Goal: Transaction & Acquisition: Purchase product/service

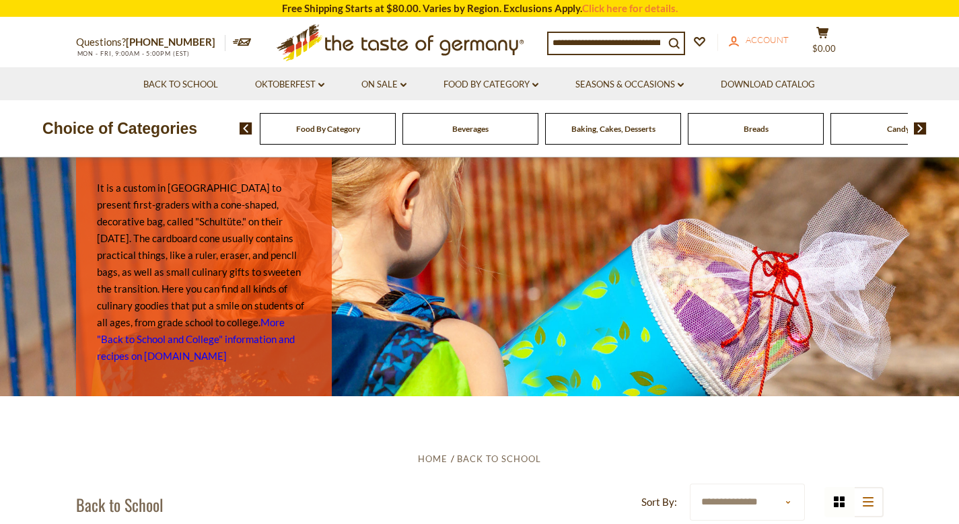
click at [477, 40] on span "Account" at bounding box center [767, 39] width 43 height 11
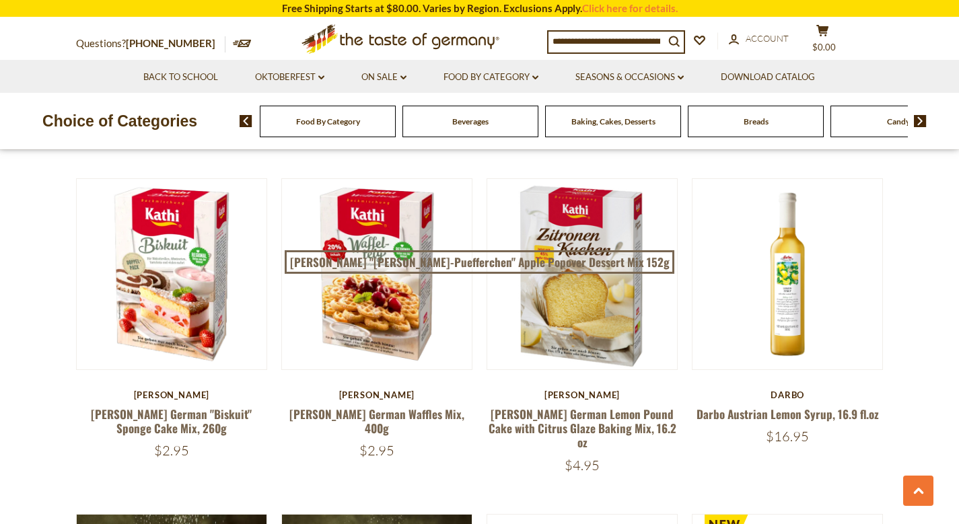
scroll to position [1700, 0]
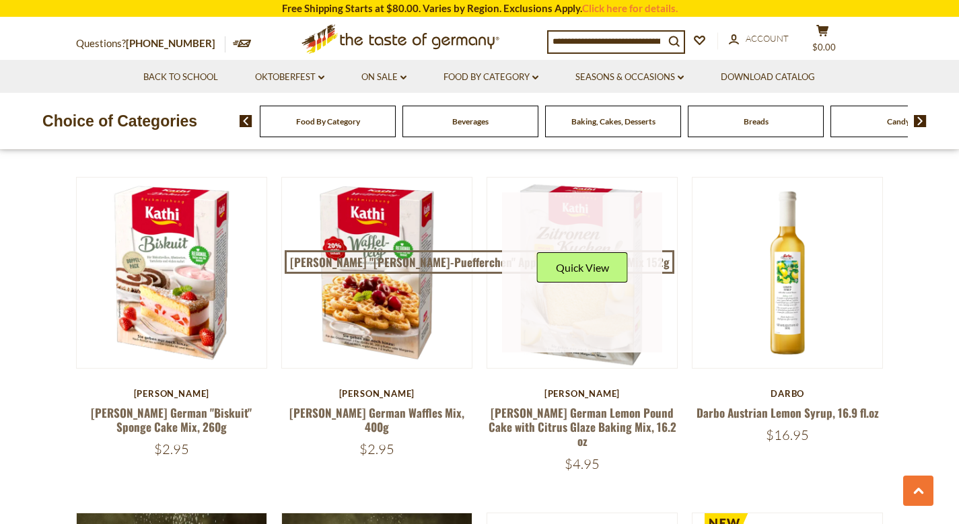
click at [589, 293] on link at bounding box center [582, 273] width 160 height 160
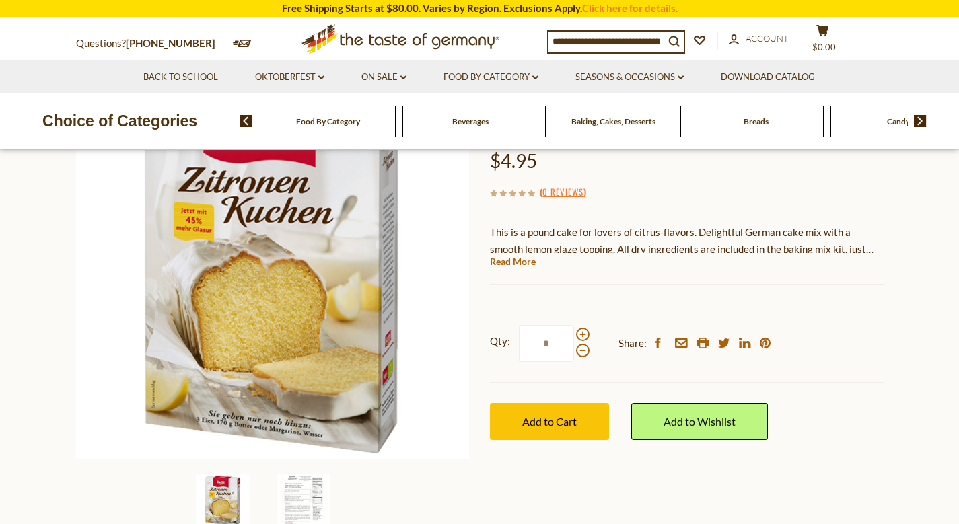
scroll to position [163, 0]
click at [583, 331] on span at bounding box center [582, 333] width 13 height 13
click at [574, 331] on input "*" at bounding box center [546, 342] width 55 height 37
click at [583, 349] on span at bounding box center [582, 349] width 13 height 13
click at [574, 349] on input "*" at bounding box center [546, 342] width 55 height 37
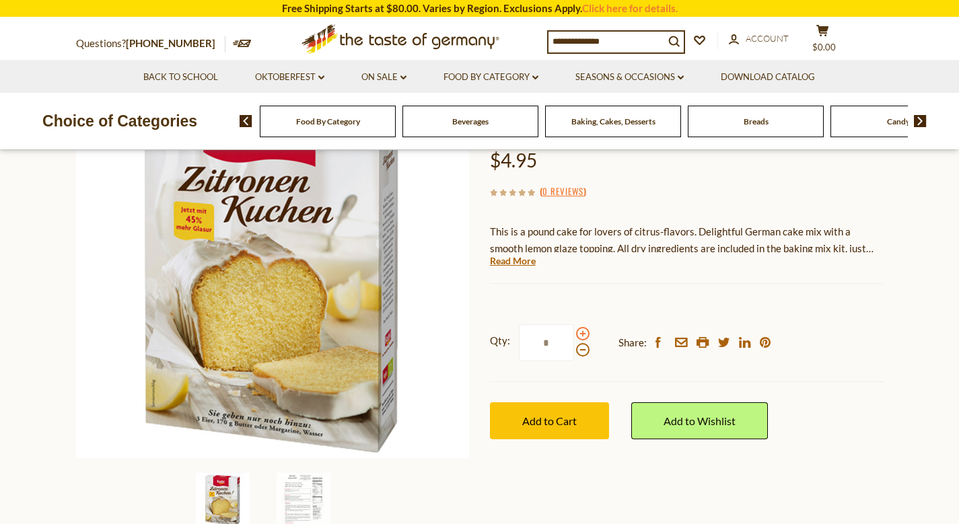
click at [582, 331] on span at bounding box center [582, 333] width 13 height 13
click at [574, 331] on input "*" at bounding box center [546, 342] width 55 height 37
type input "*"
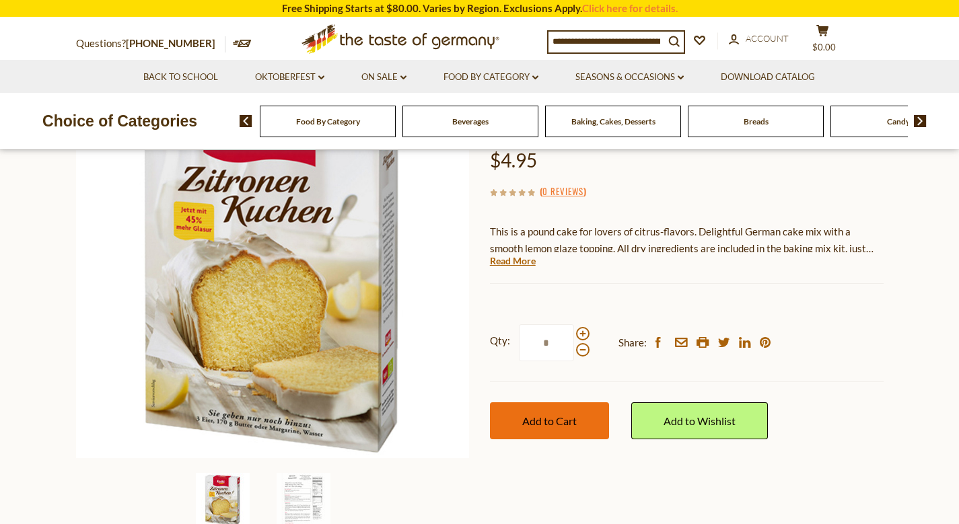
type input "*"
click at [542, 418] on span "Add to Cart" at bounding box center [549, 421] width 55 height 13
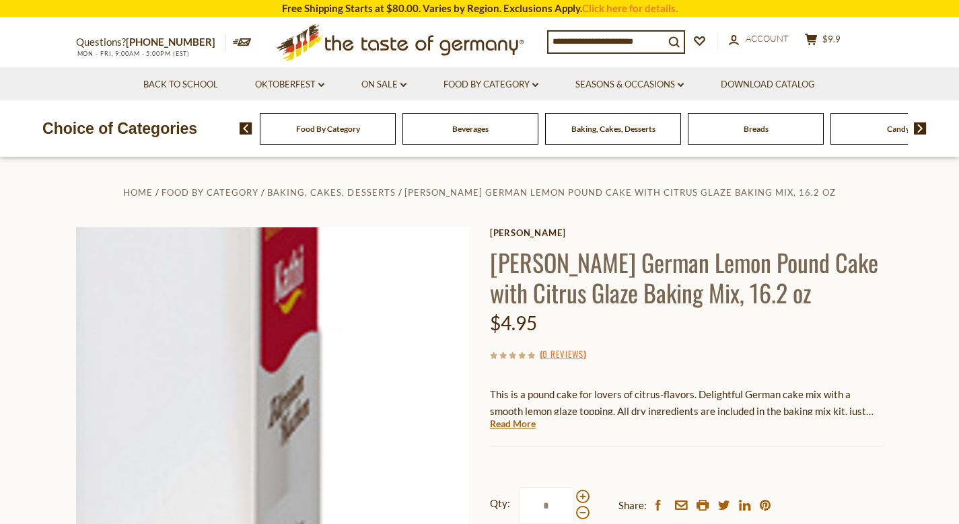
scroll to position [0, 0]
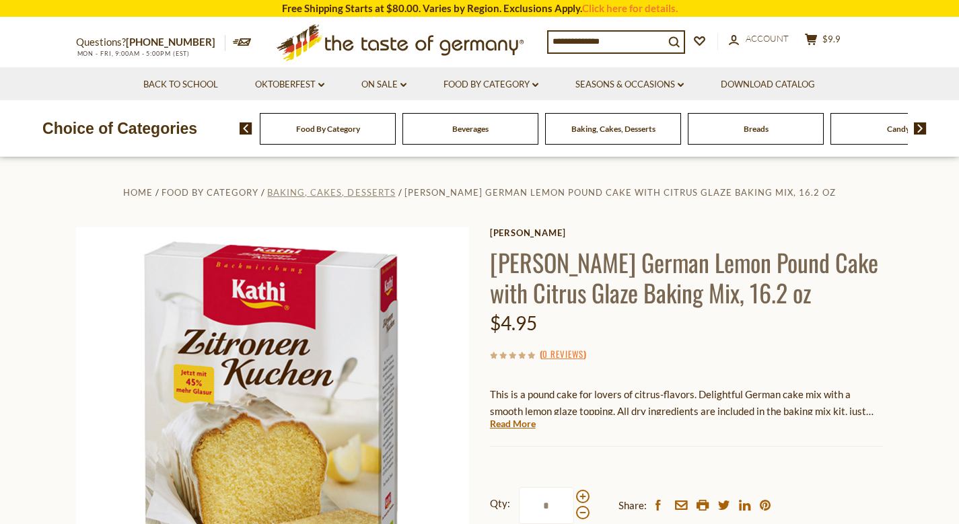
click at [382, 191] on span "Baking, Cakes, Desserts" at bounding box center [331, 192] width 128 height 11
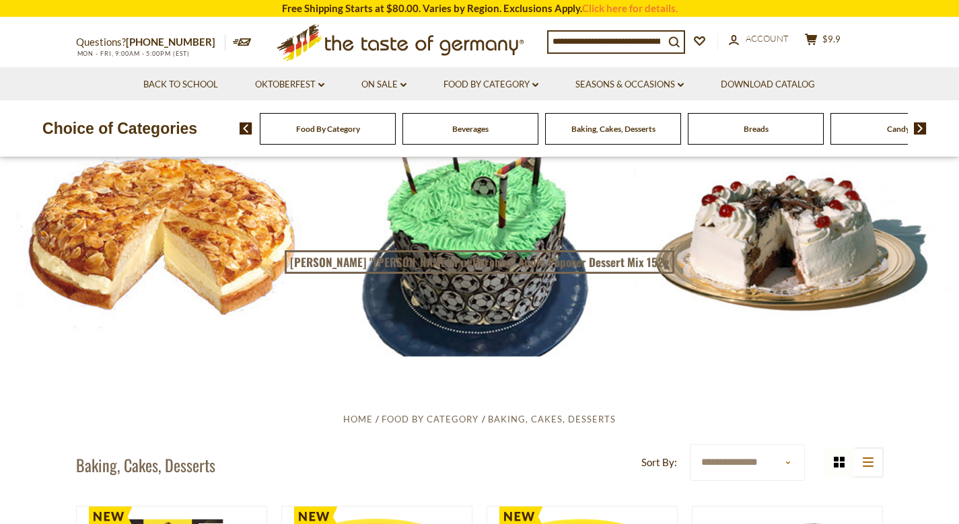
scroll to position [38, 0]
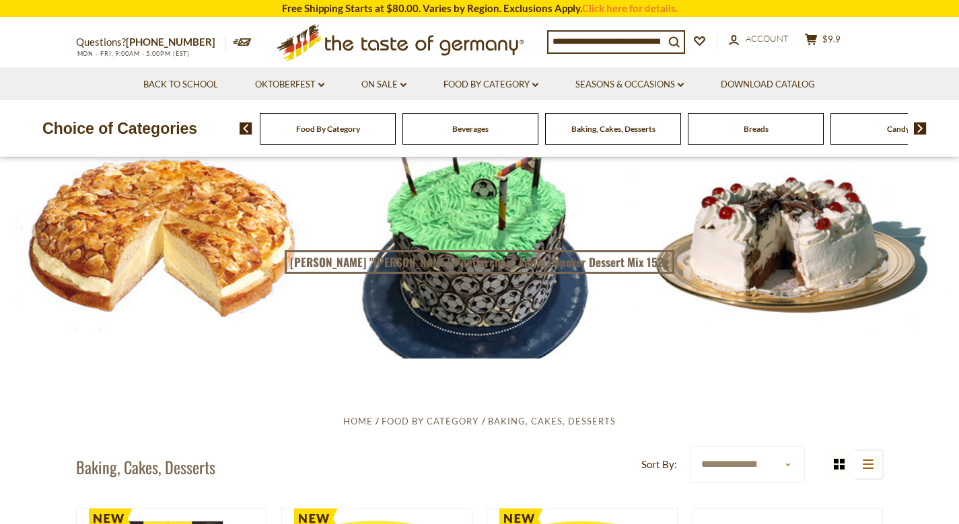
click at [214, 236] on div at bounding box center [479, 239] width 959 height 240
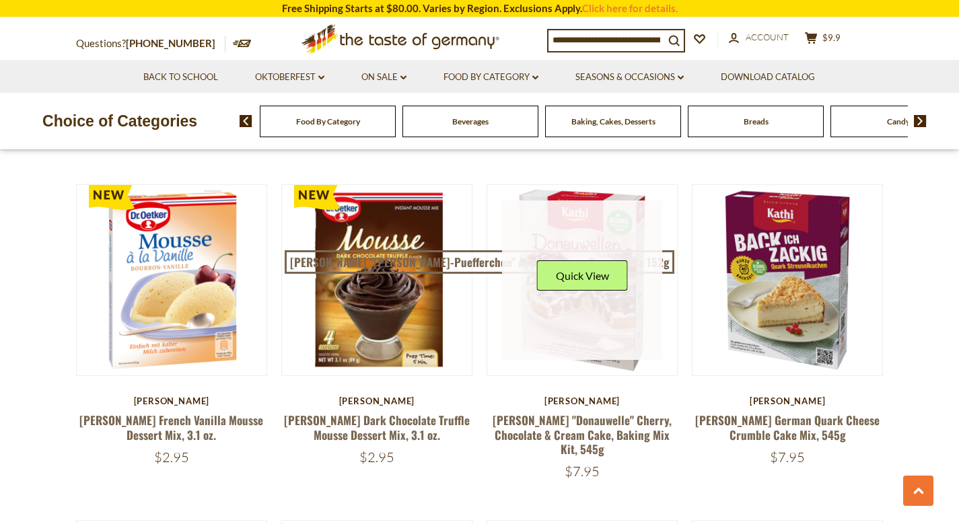
scroll to position [1023, 0]
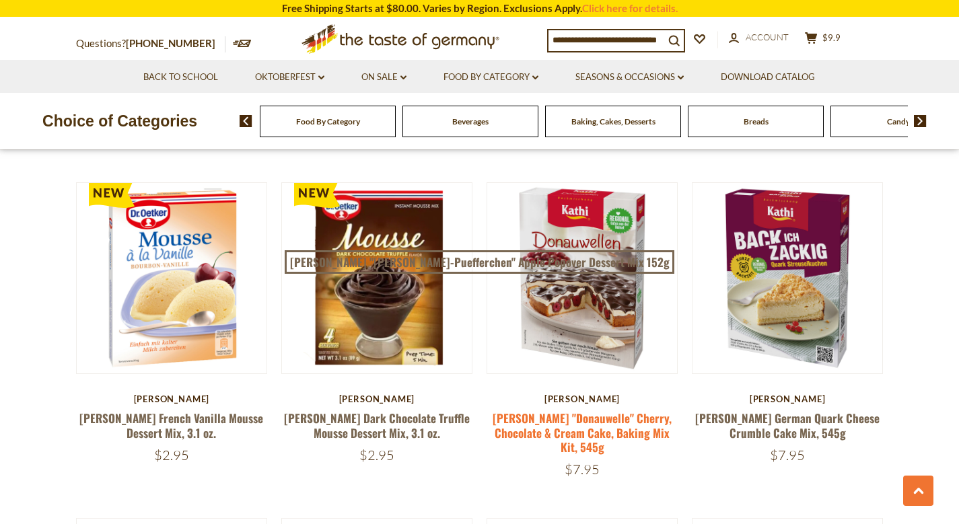
click at [592, 413] on link "[PERSON_NAME] "Donauwelle" Cherry, Chocolate & Cream Cake, Baking Mix Kit, 545g" at bounding box center [582, 433] width 179 height 46
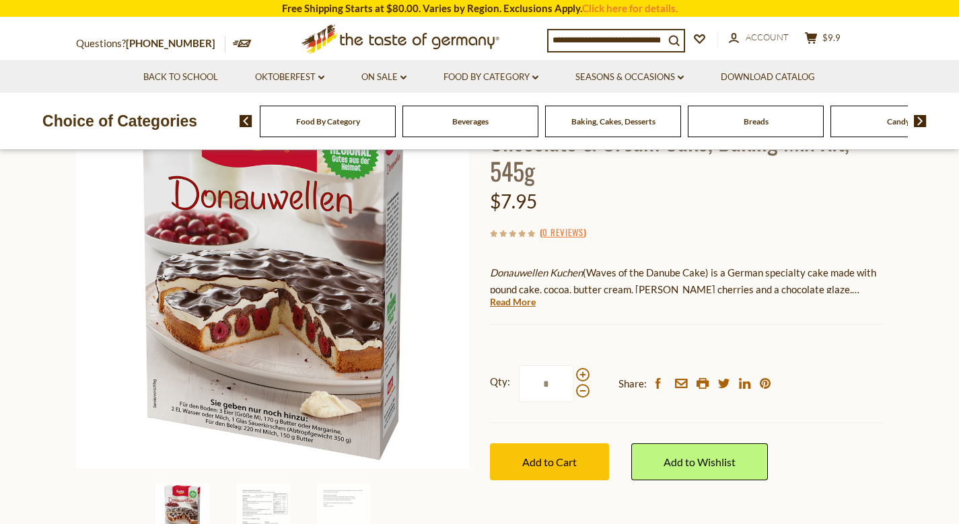
scroll to position [157, 0]
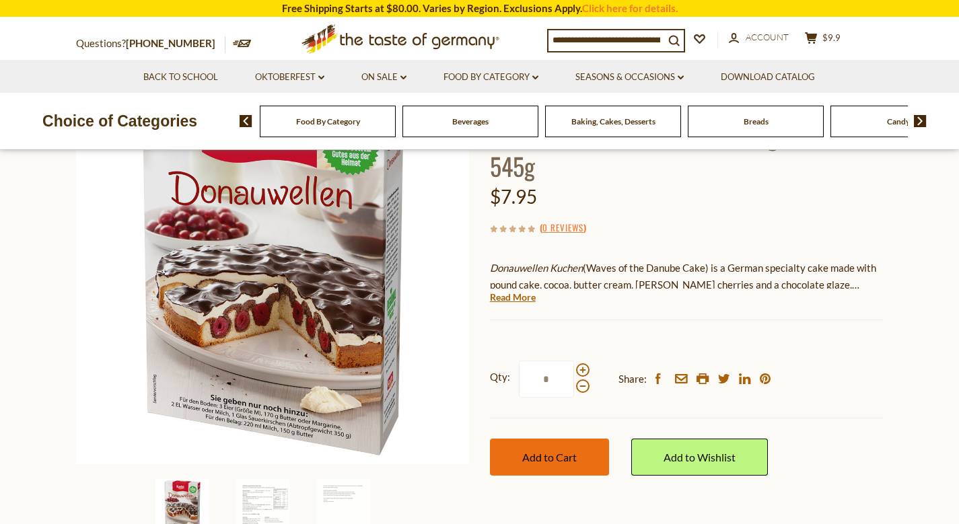
click at [555, 451] on span "Add to Cart" at bounding box center [549, 457] width 55 height 13
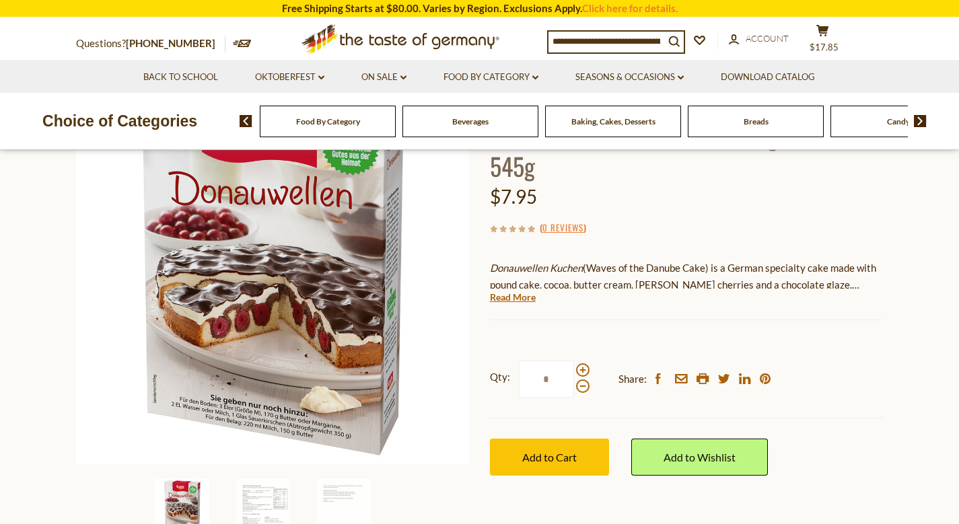
click at [819, 284] on div "Kathi Kathi "Donauwelle" Cherry, Chocolate & Cream Cake, Baking Mix Kit, 545g $…" at bounding box center [687, 289] width 394 height 436
click at [620, 122] on span "Baking, Cakes, Desserts" at bounding box center [614, 121] width 84 height 10
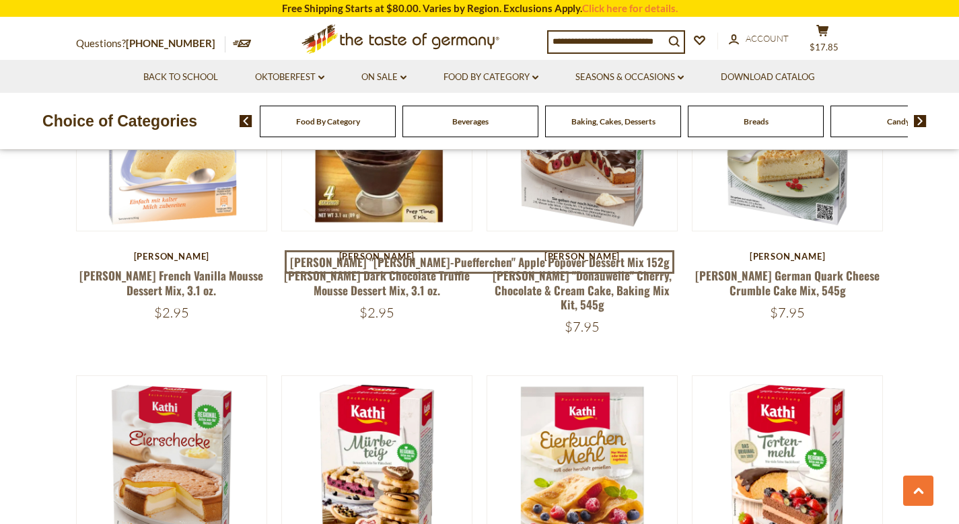
scroll to position [1134, 0]
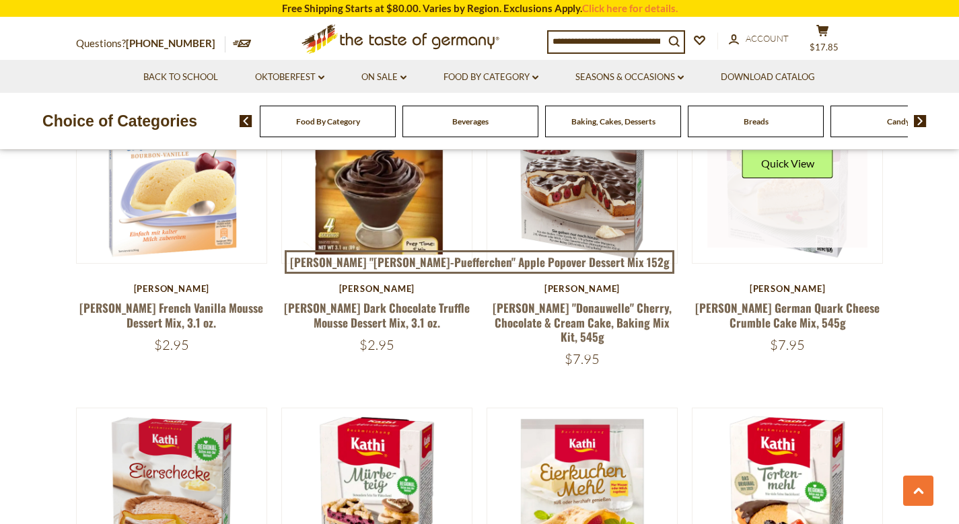
click at [812, 216] on link at bounding box center [787, 168] width 160 height 160
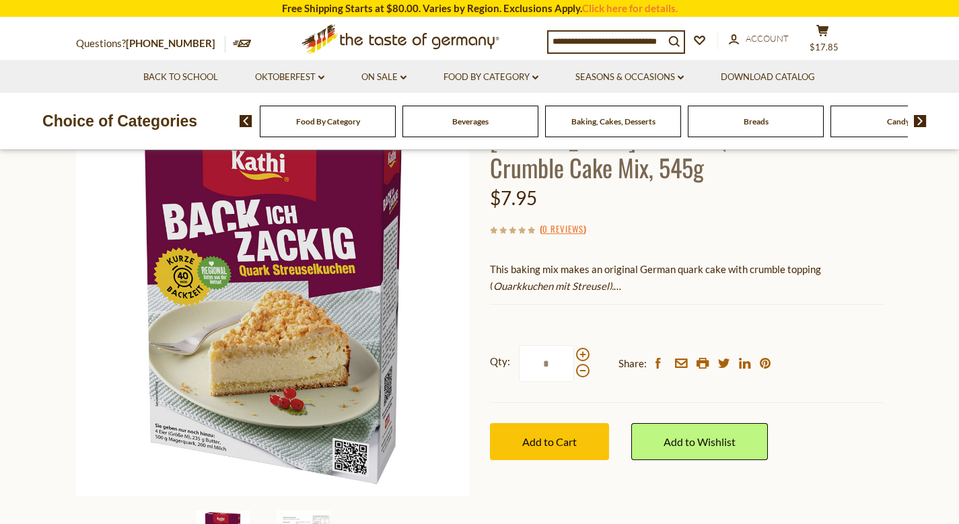
scroll to position [127, 0]
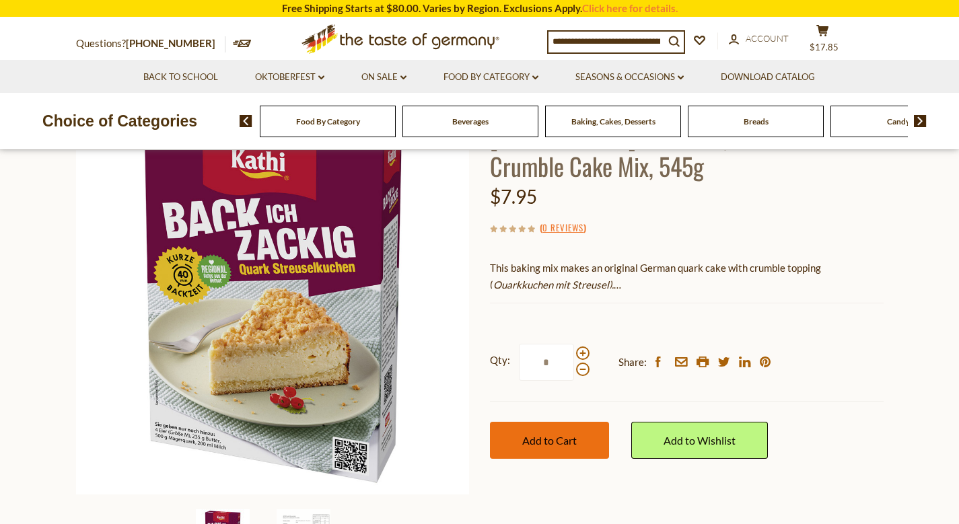
click at [559, 431] on button "Add to Cart" at bounding box center [549, 440] width 119 height 37
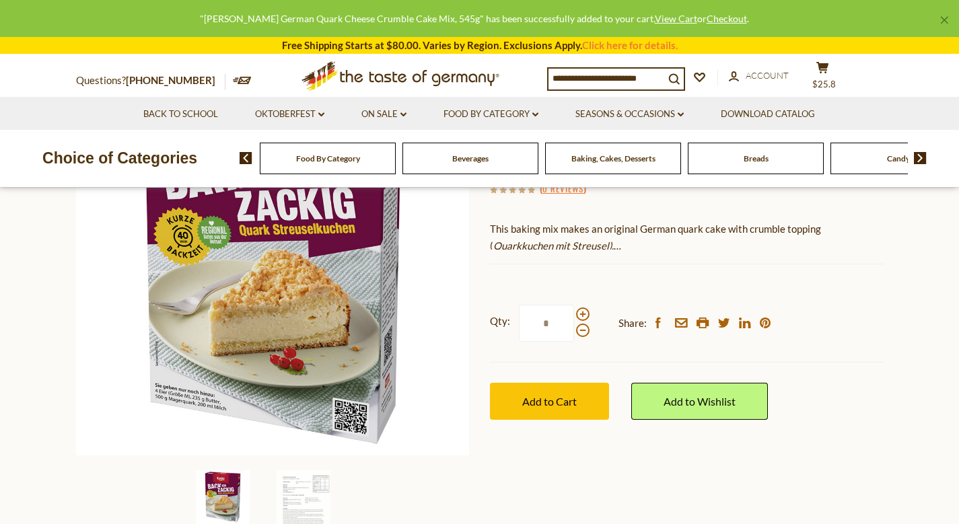
scroll to position [166, 0]
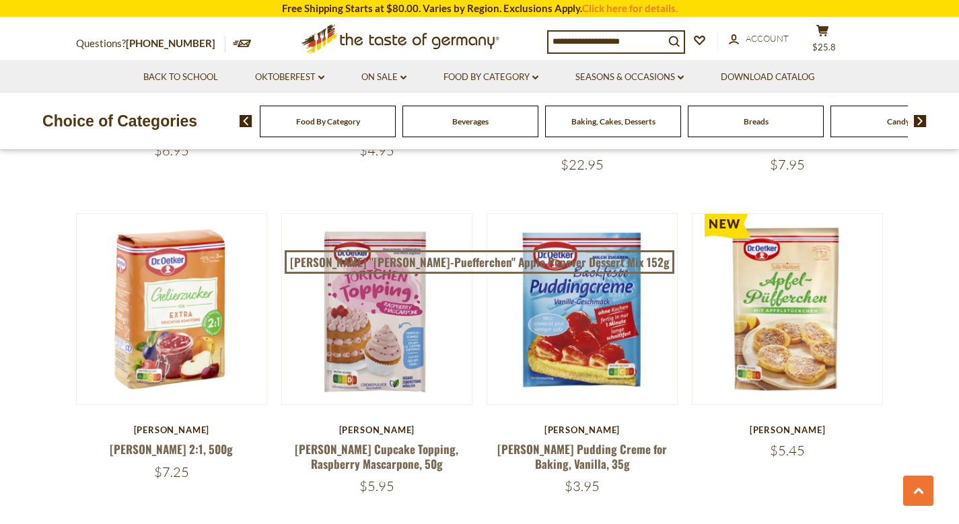
scroll to position [2977, 0]
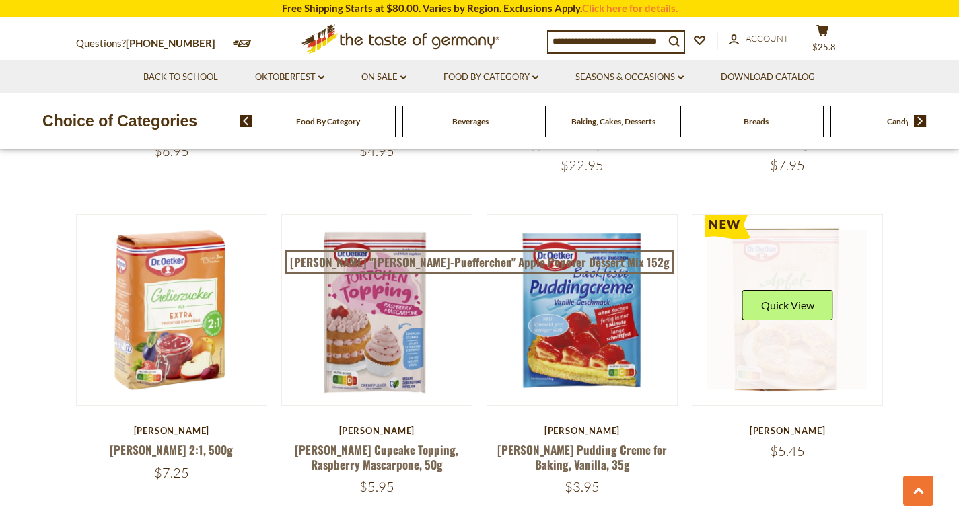
click at [810, 332] on link at bounding box center [787, 310] width 160 height 160
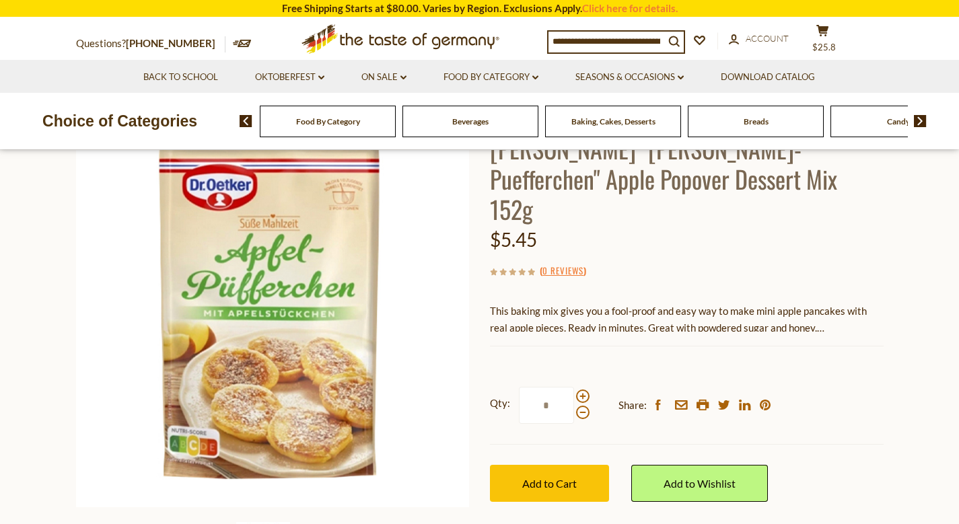
scroll to position [113, 0]
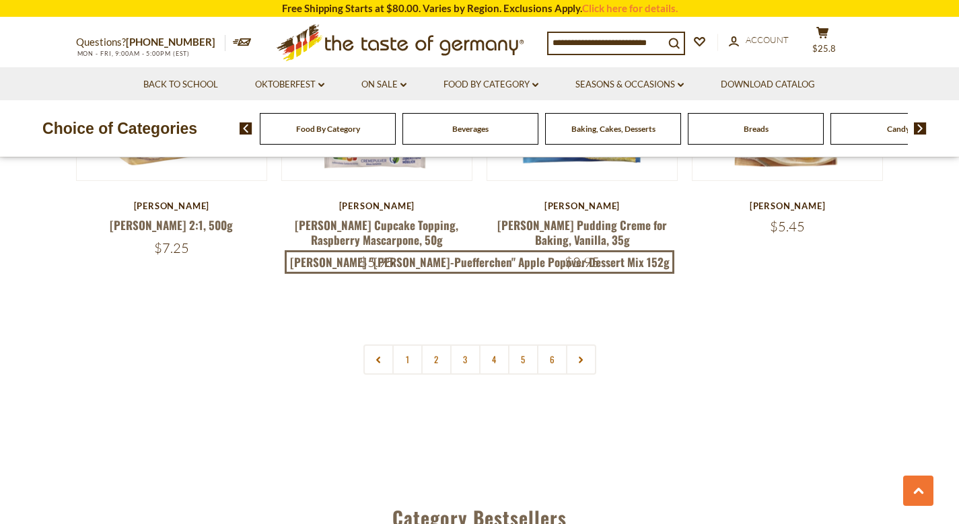
scroll to position [3203, 0]
click at [436, 344] on link "2" at bounding box center [436, 359] width 30 height 30
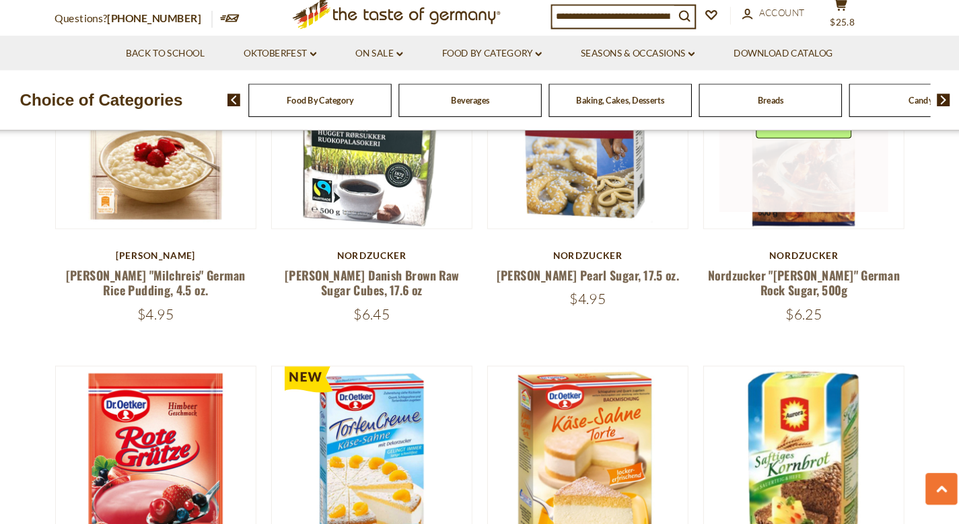
scroll to position [2116, 0]
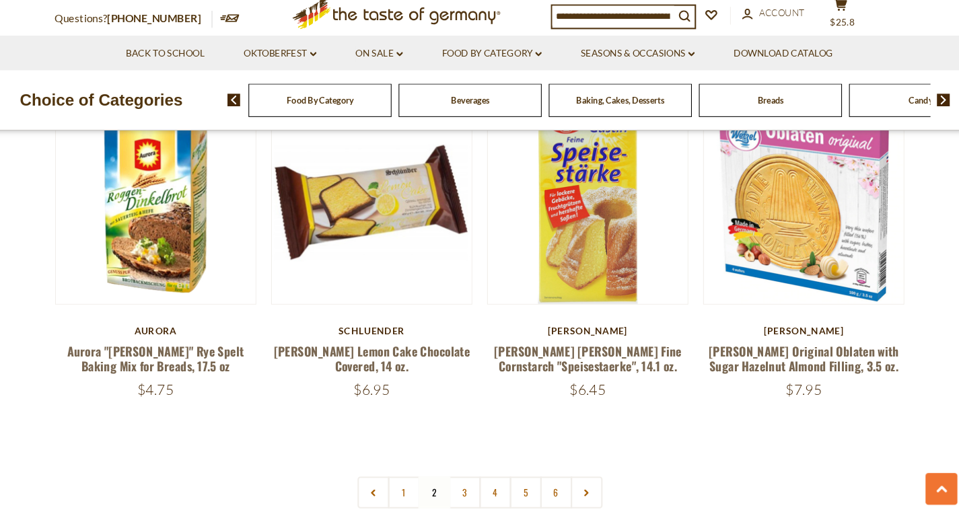
scroll to position [3048, 0]
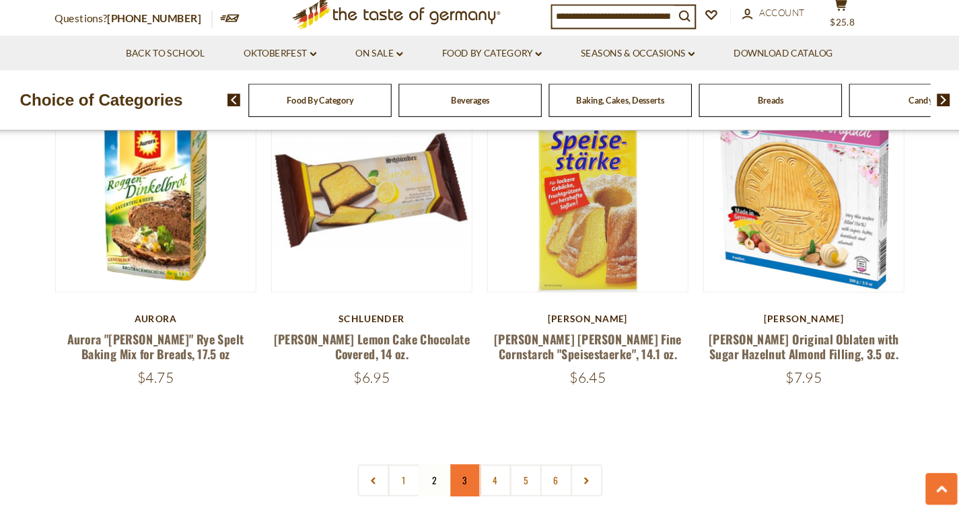
click at [450, 468] on link "3" at bounding box center [465, 483] width 30 height 30
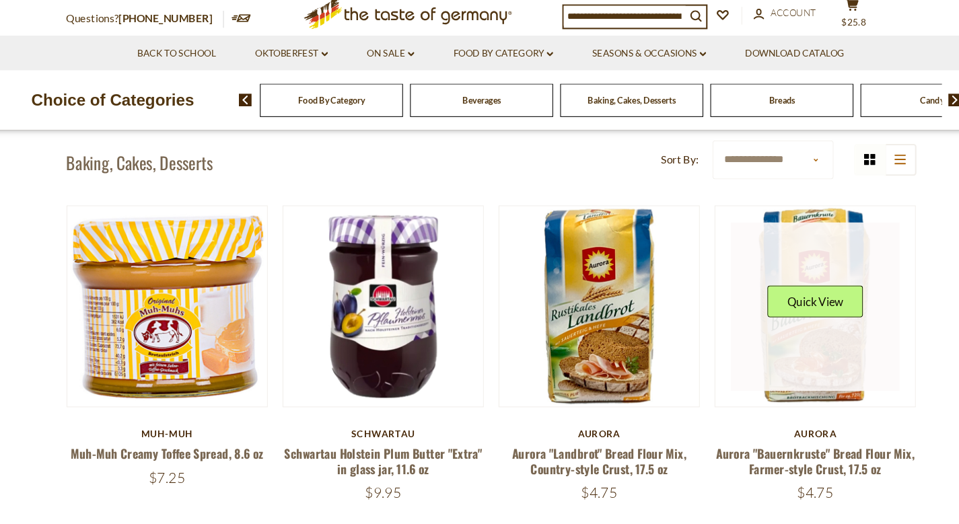
scroll to position [330, 0]
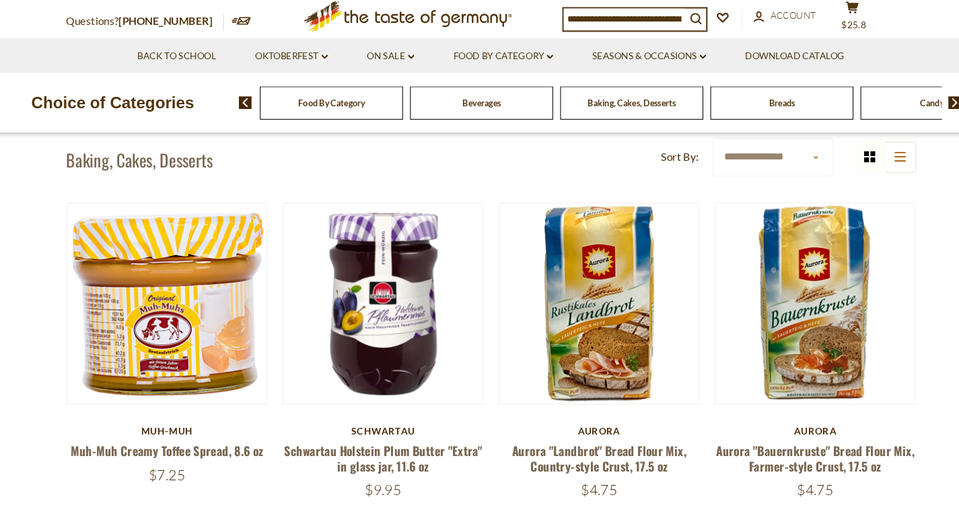
click at [833, 114] on div "Choice of Categories Food By Category Beverages Baking, Cakes, Desserts Breads …" at bounding box center [479, 121] width 959 height 57
click at [904, 115] on span at bounding box center [915, 121] width 23 height 12
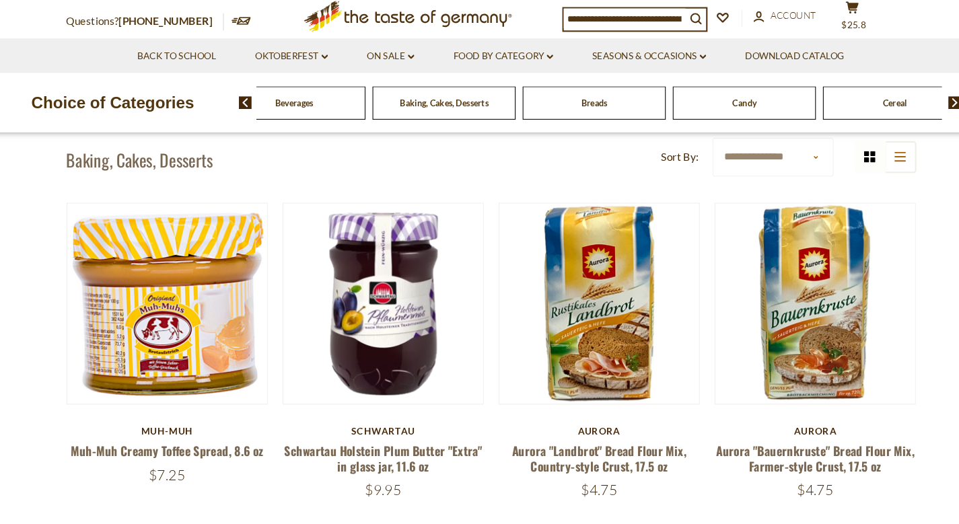
click at [904, 115] on span at bounding box center [915, 121] width 23 height 12
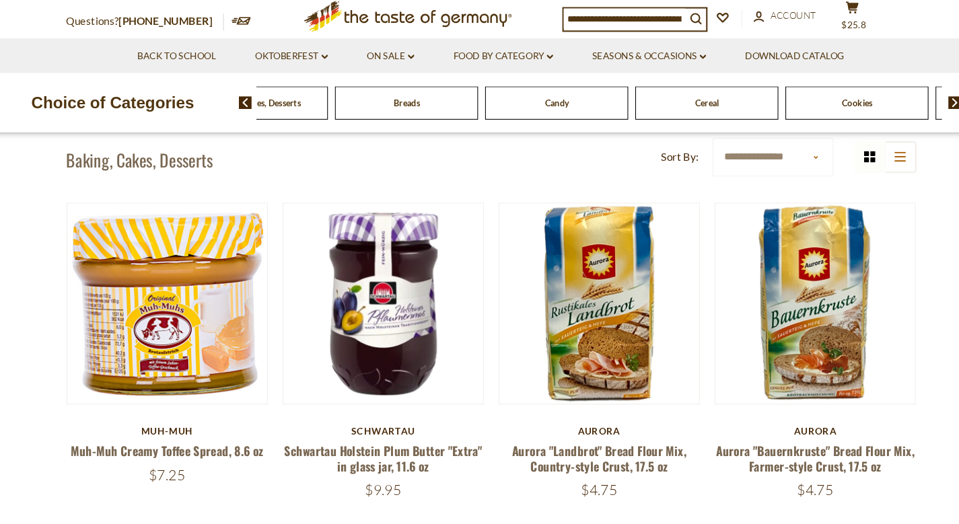
click at [904, 115] on span at bounding box center [915, 121] width 23 height 12
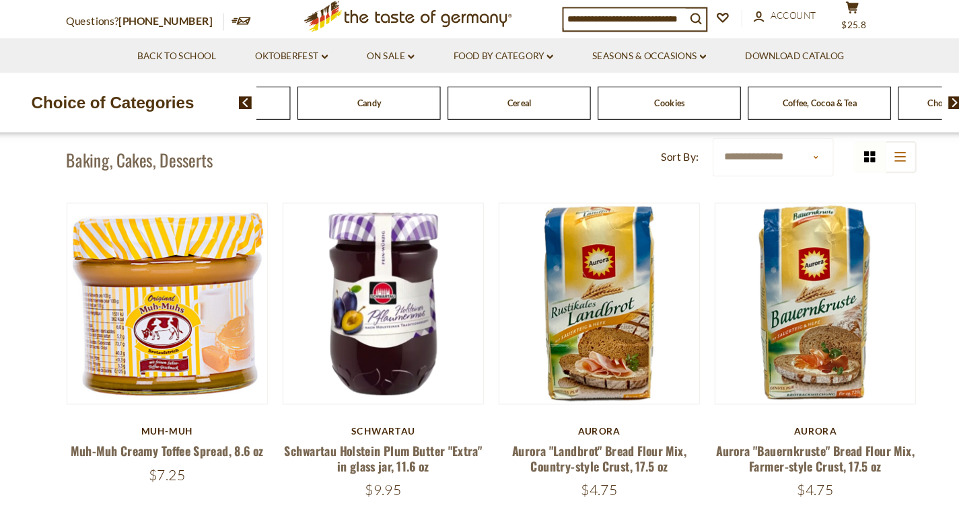
click at [904, 115] on span at bounding box center [915, 121] width 23 height 12
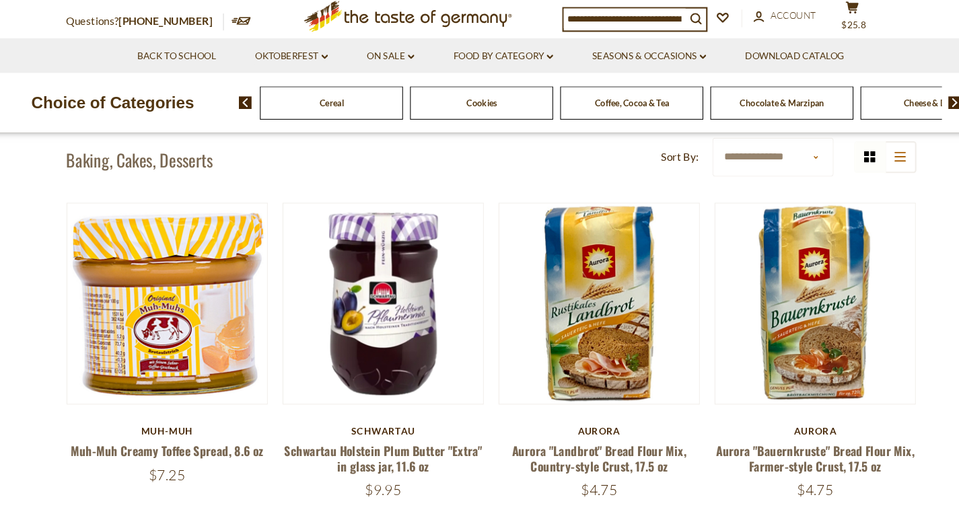
click at [904, 115] on span at bounding box center [915, 121] width 23 height 12
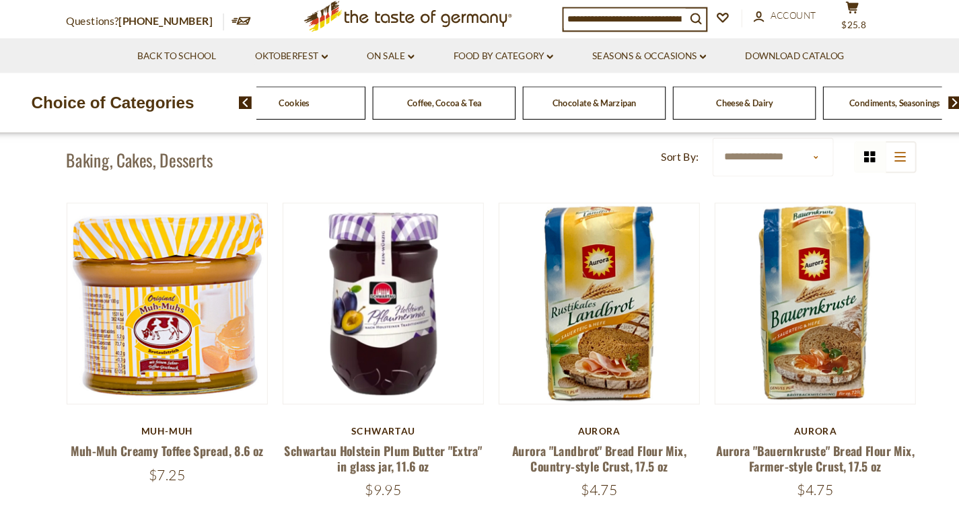
click at [419, 116] on span "Coffee, Cocoa & Tea" at bounding box center [435, 121] width 71 height 10
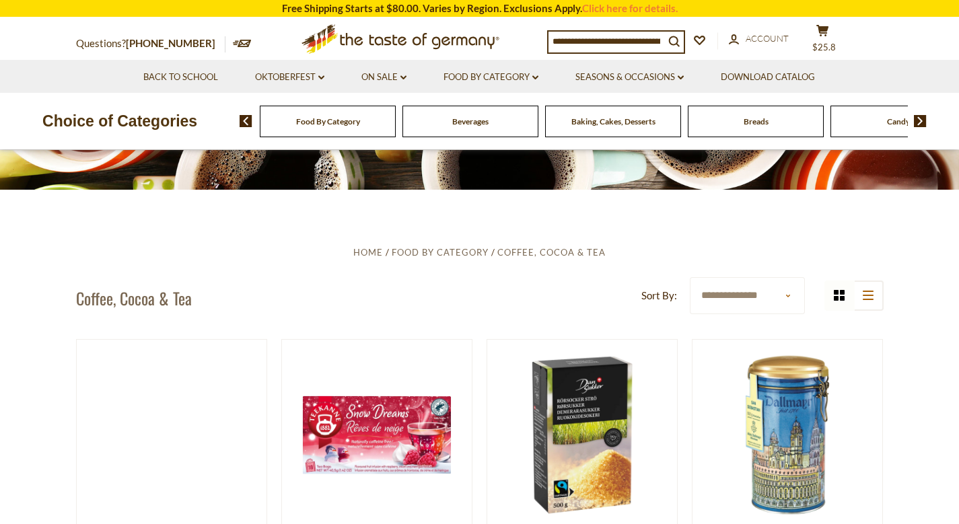
scroll to position [149, 0]
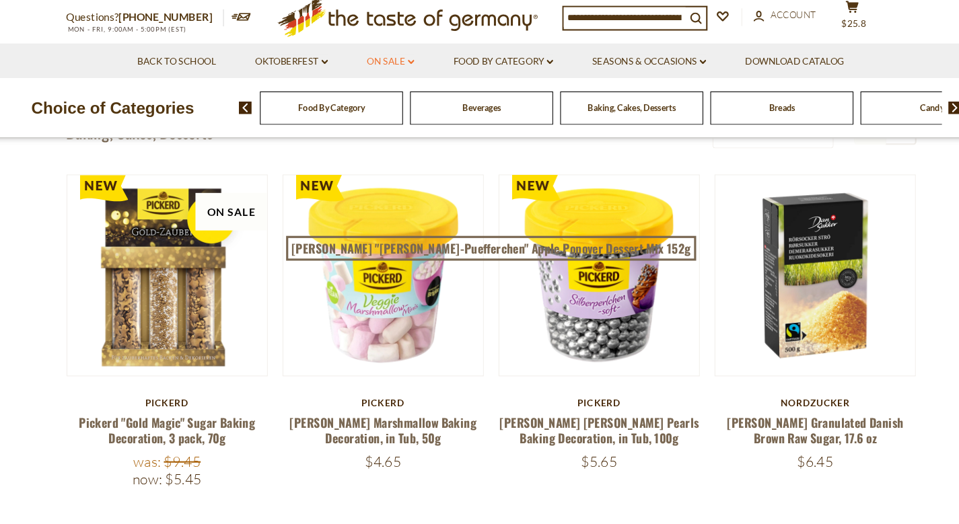
click at [386, 77] on link "On Sale dropdown_arrow" at bounding box center [383, 84] width 45 height 15
click at [379, 114] on link "All On Sale" at bounding box center [378, 120] width 48 height 12
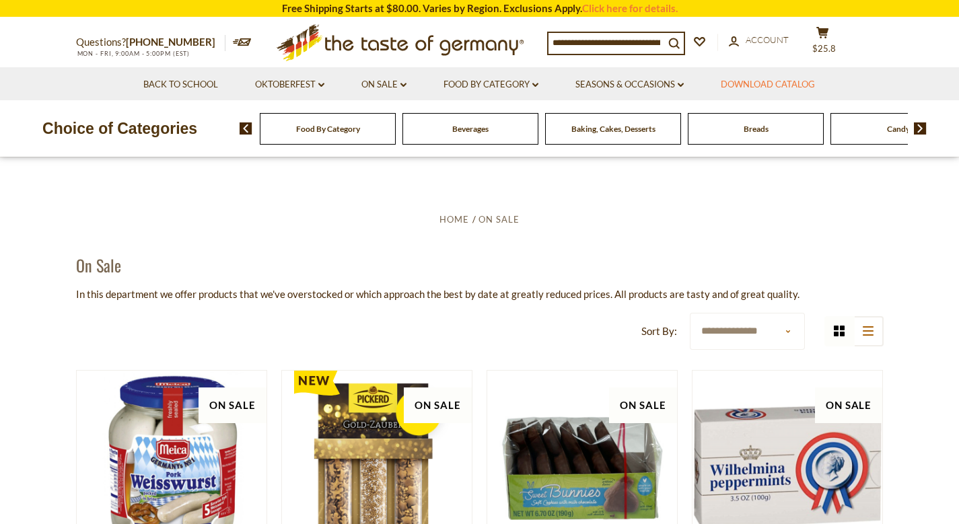
click at [769, 84] on link "Download Catalog" at bounding box center [768, 84] width 94 height 15
click at [614, 128] on span "Baking, Cakes, Desserts" at bounding box center [614, 129] width 84 height 10
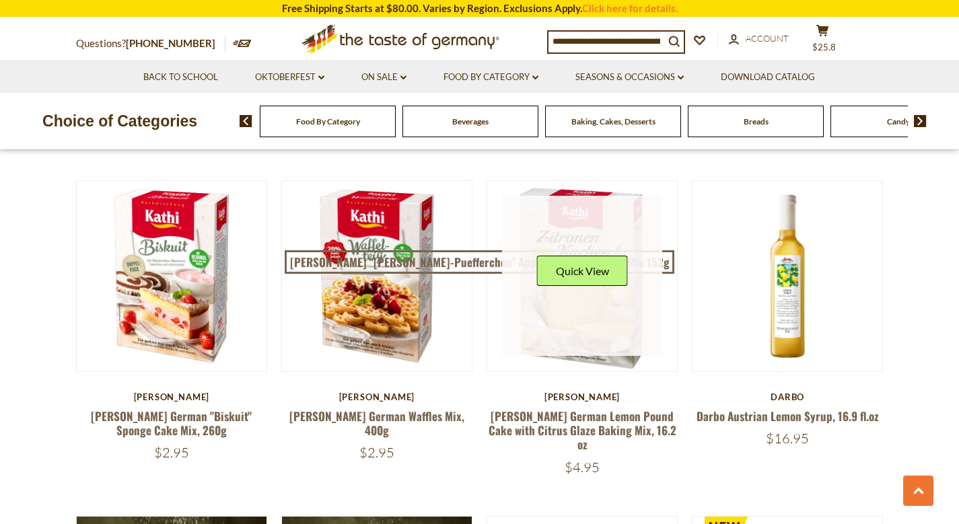
scroll to position [1686, 0]
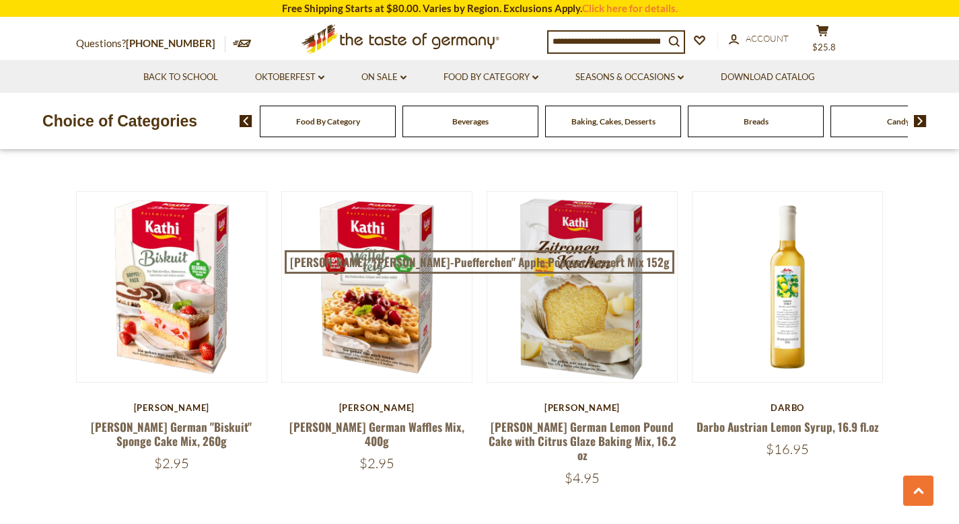
click at [593, 40] on input at bounding box center [607, 41] width 116 height 19
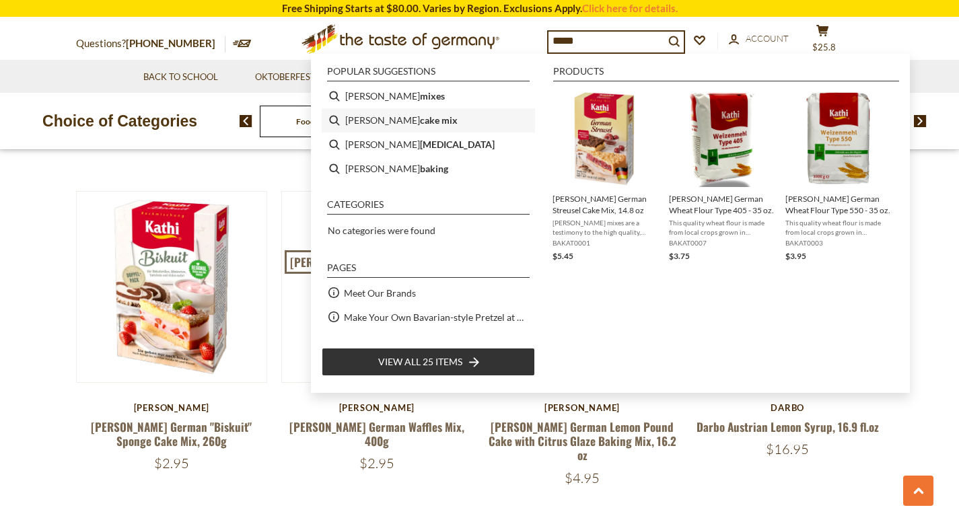
click at [420, 123] on b "cake mix" at bounding box center [439, 119] width 38 height 15
type input "**********"
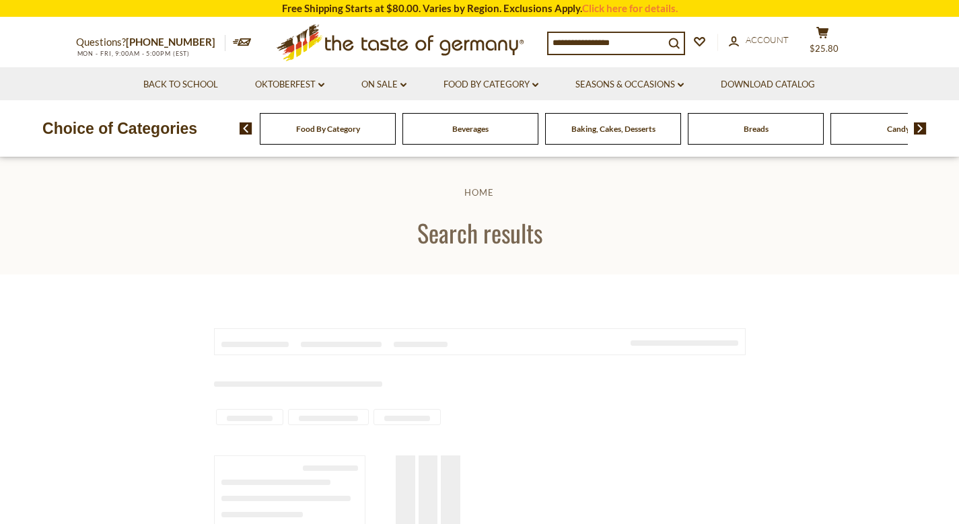
type input "**********"
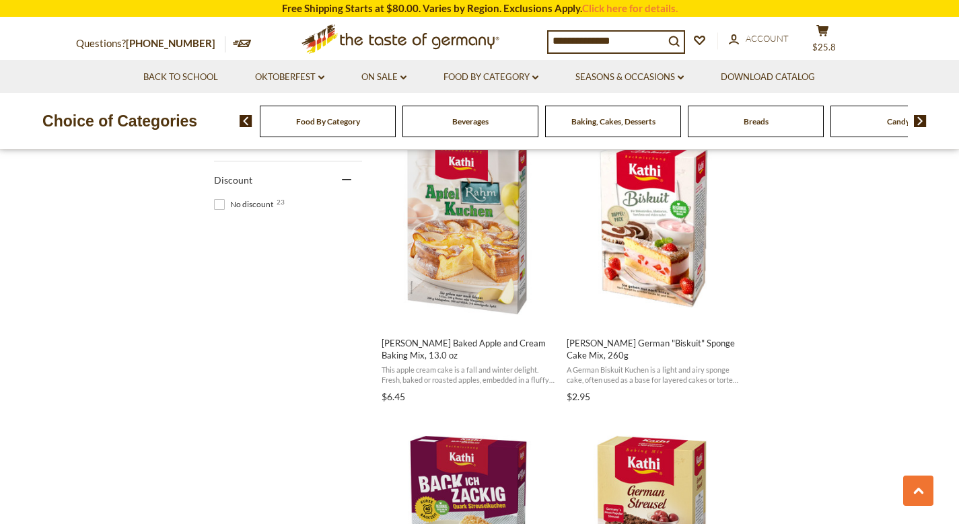
scroll to position [872, 0]
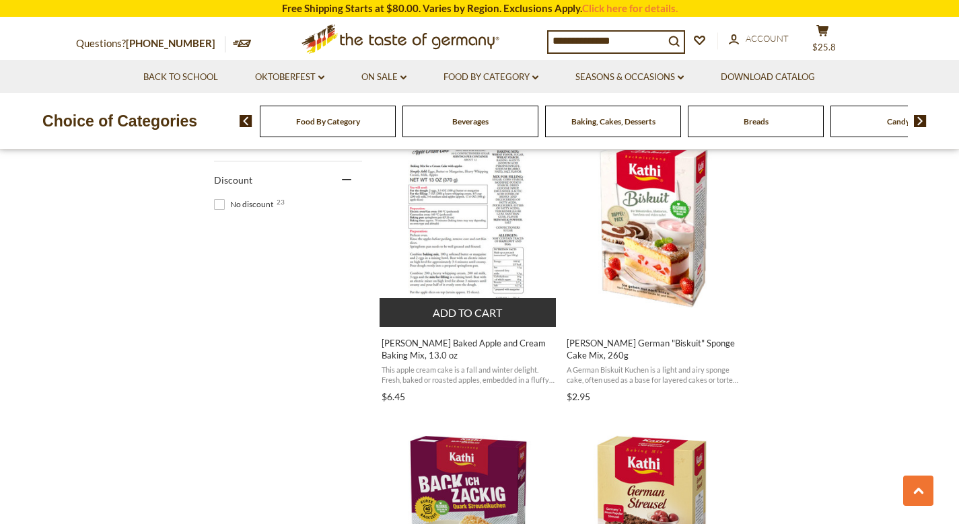
click at [480, 306] on button "Add to cart" at bounding box center [468, 312] width 177 height 29
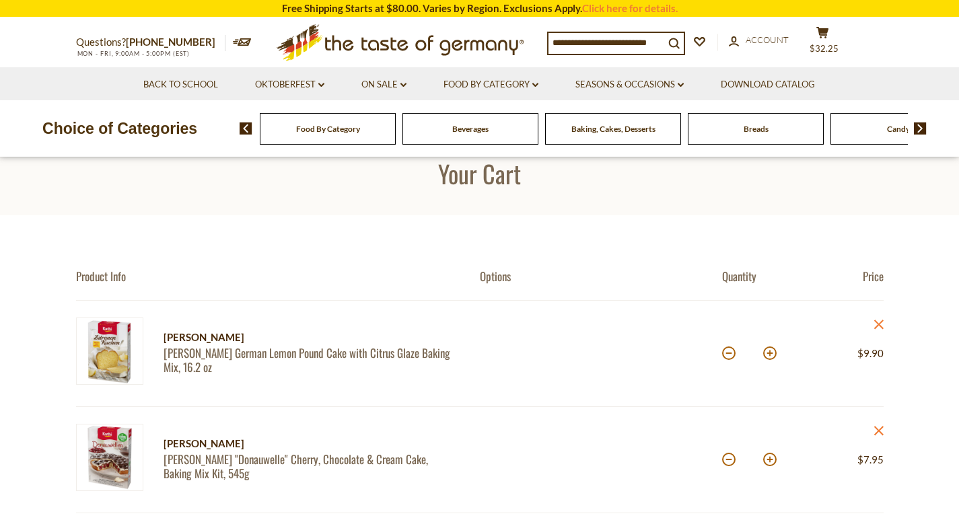
scroll to position [24, 0]
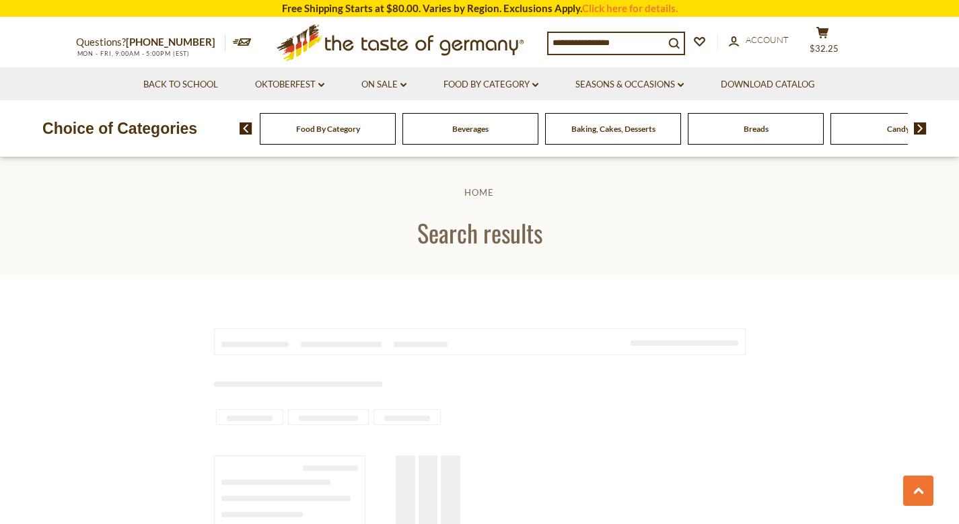
scroll to position [872, 0]
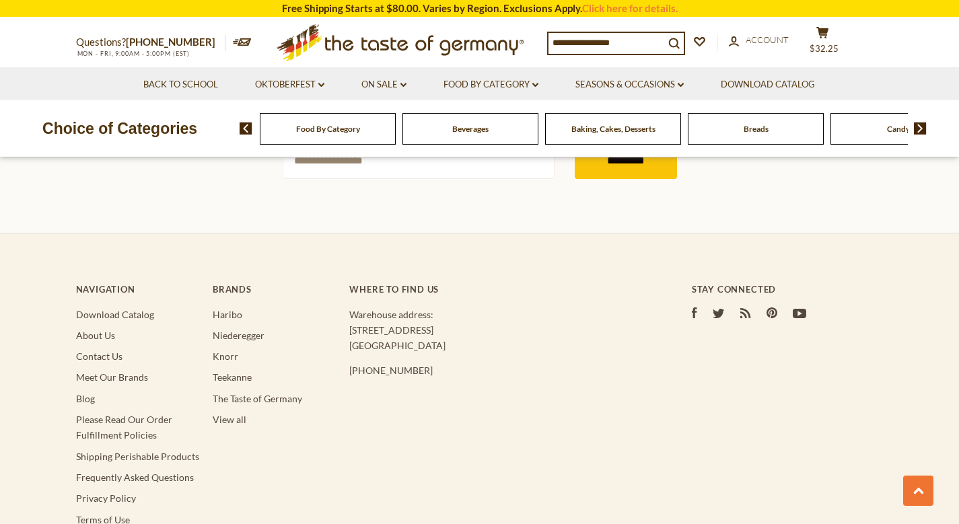
type input "**********"
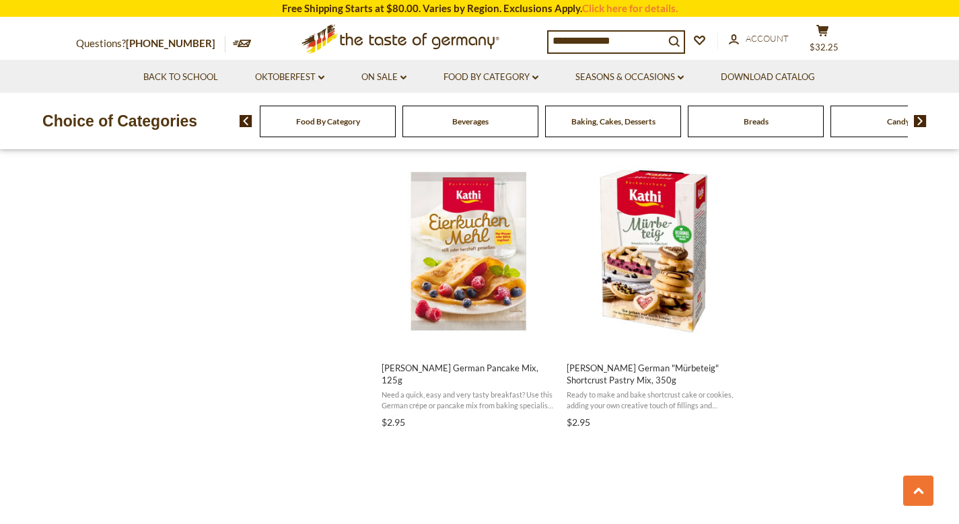
scroll to position [1432, 0]
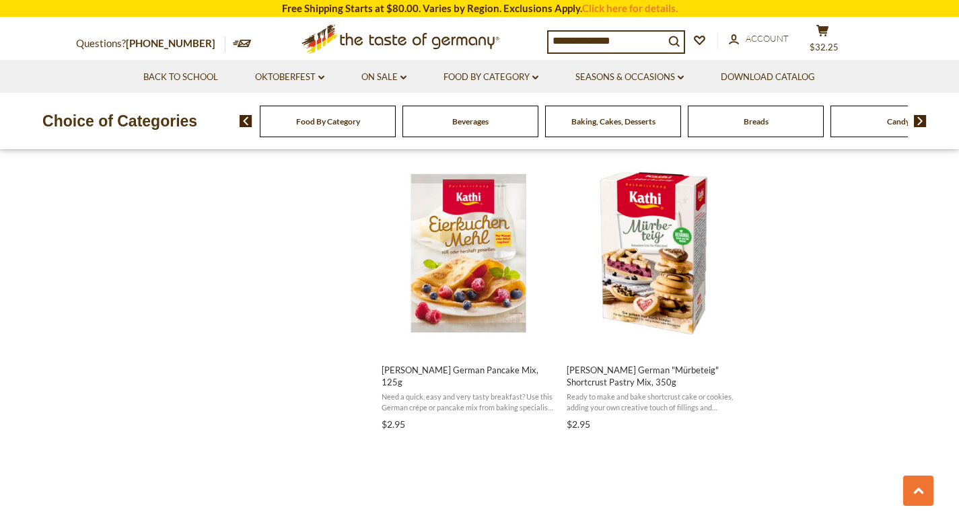
click at [774, 317] on section "Products 23 Pages 1 Showing 23 results for " [PERSON_NAME] cake mix " Relevance…" at bounding box center [479, 141] width 959 height 2598
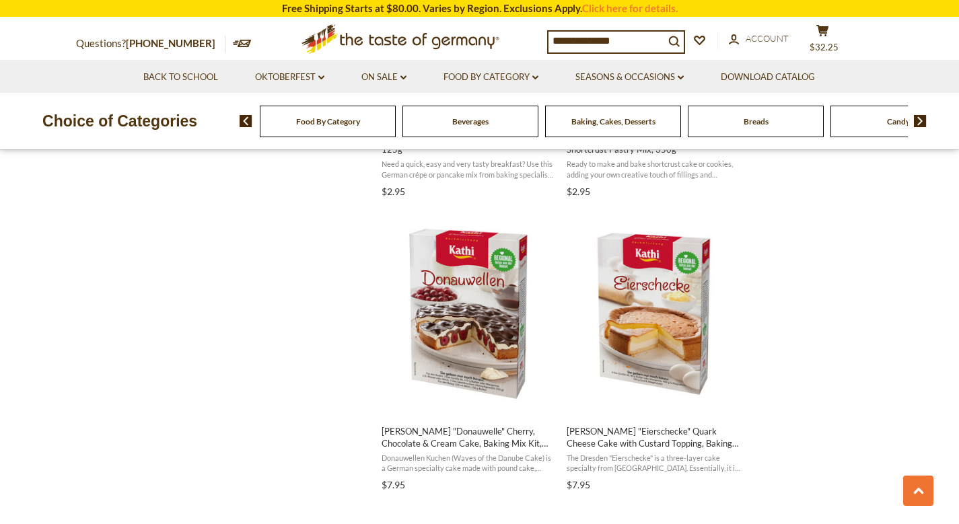
scroll to position [1666, 0]
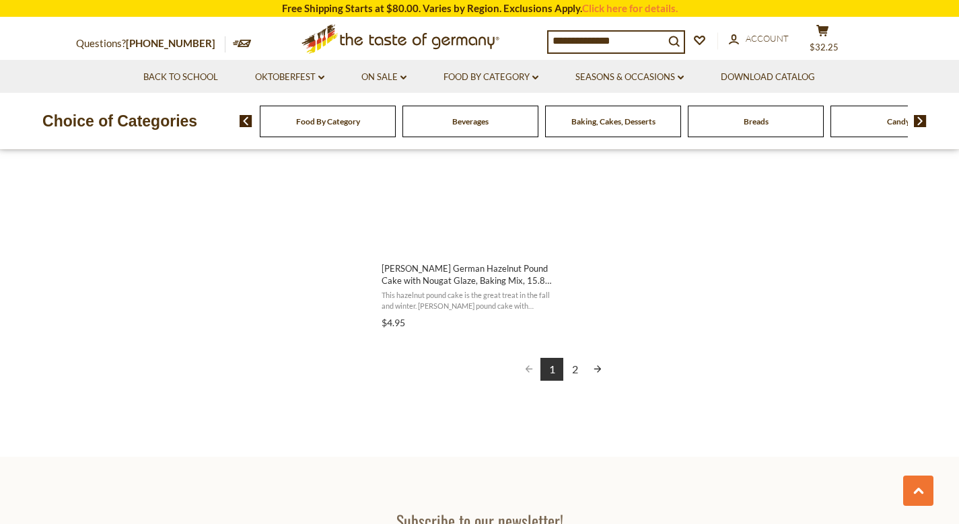
scroll to position [2425, 0]
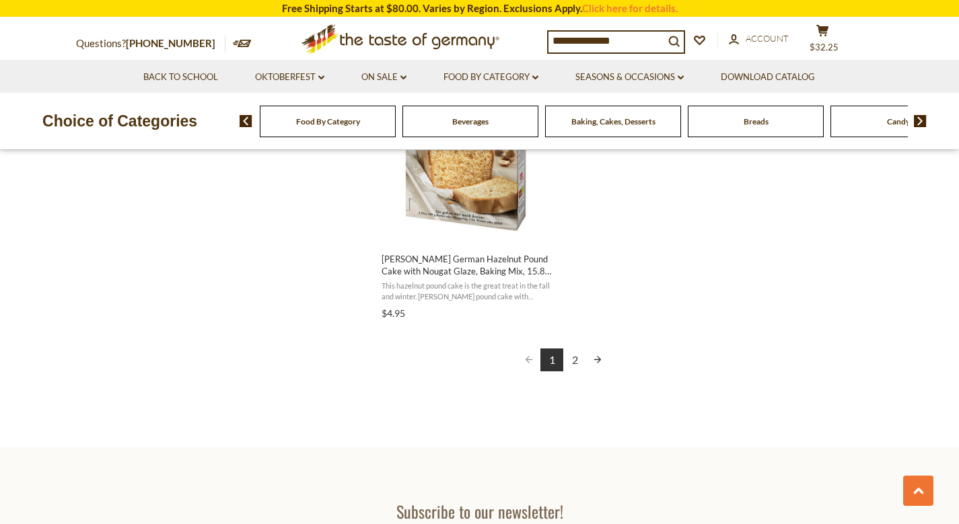
click at [574, 355] on link "2" at bounding box center [574, 360] width 23 height 23
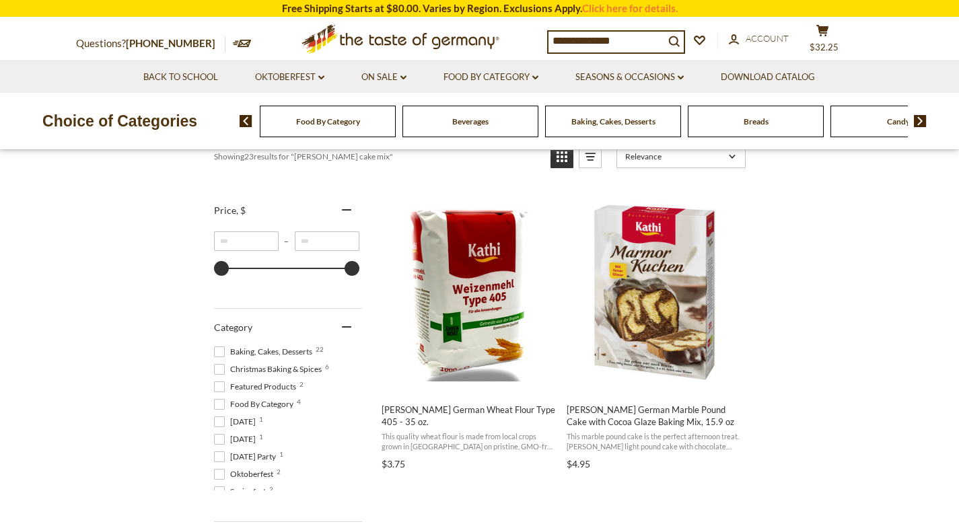
scroll to position [220, 0]
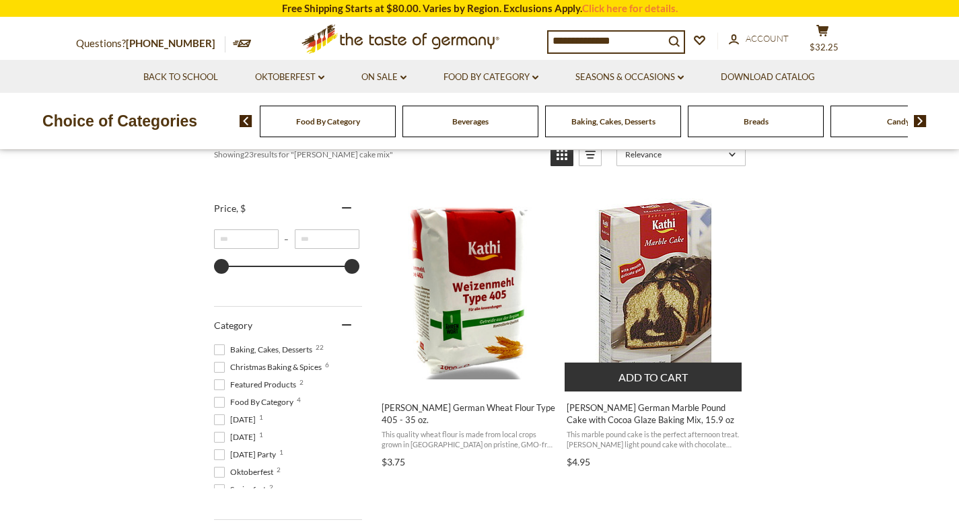
click at [650, 301] on img "Kathi German Marble Pound Cake with Cocoa Glaze Baking Mix, 15.9 oz" at bounding box center [654, 291] width 116 height 184
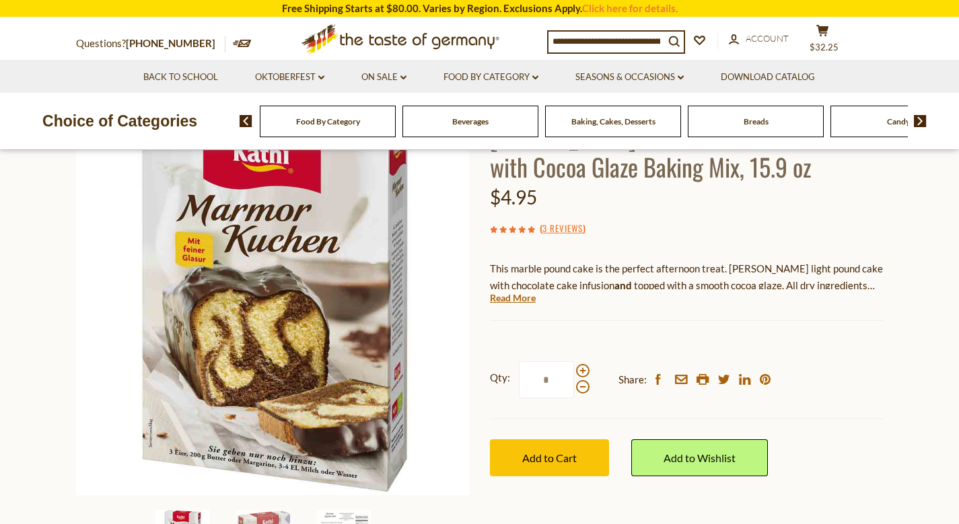
scroll to position [144, 0]
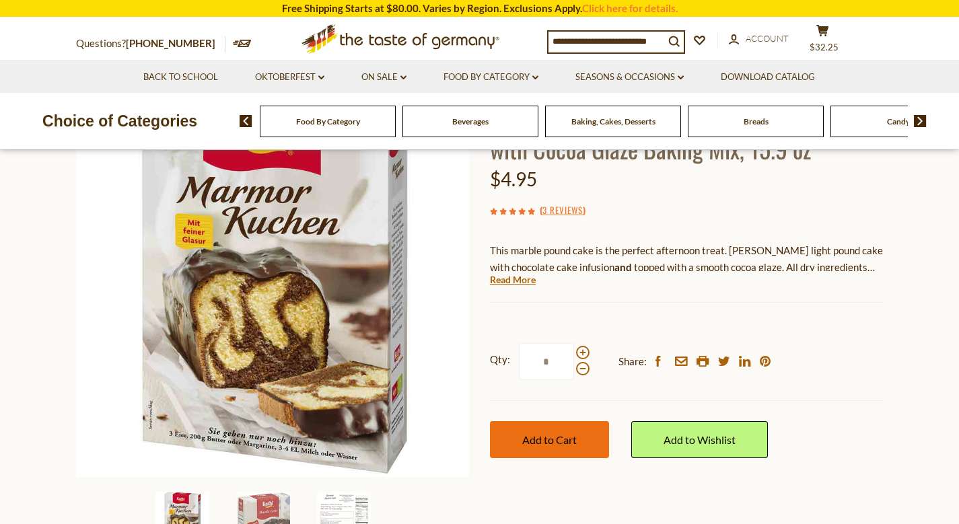
click at [547, 441] on span "Add to Cart" at bounding box center [549, 440] width 55 height 13
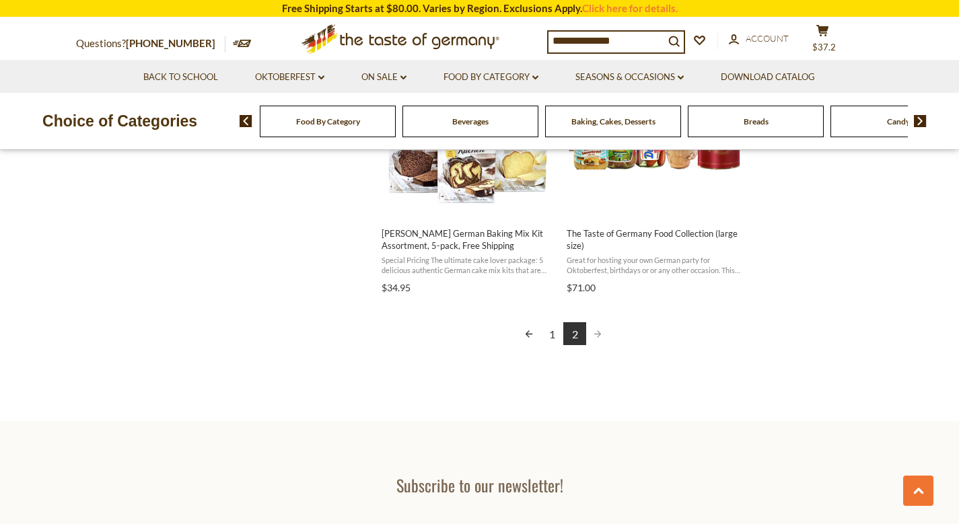
scroll to position [1286, 0]
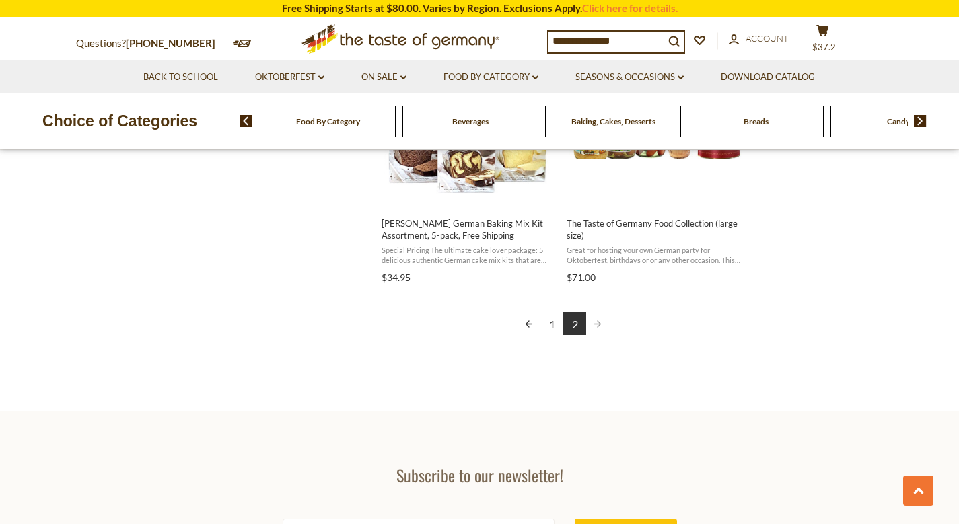
click at [551, 312] on link "1" at bounding box center [552, 323] width 23 height 23
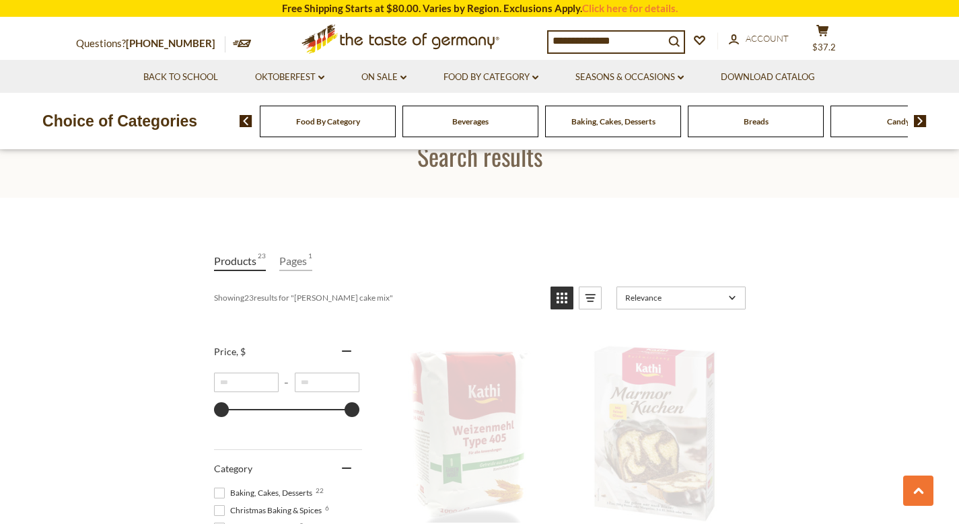
scroll to position [0, 0]
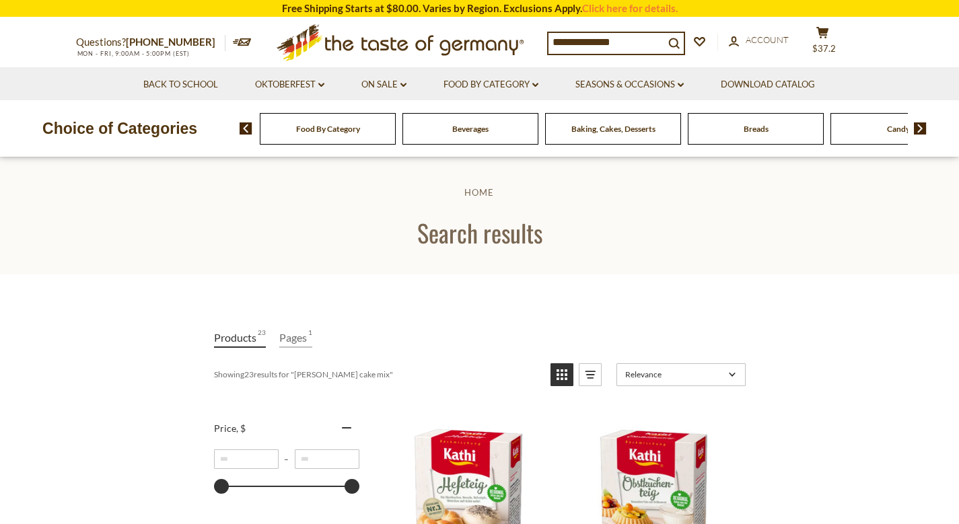
click at [619, 40] on input "**********" at bounding box center [607, 42] width 116 height 19
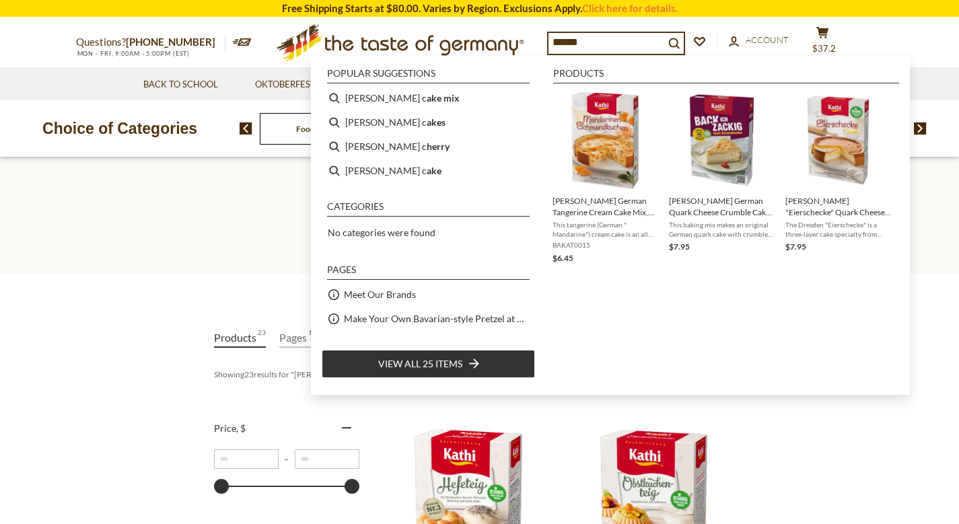
type input "*****"
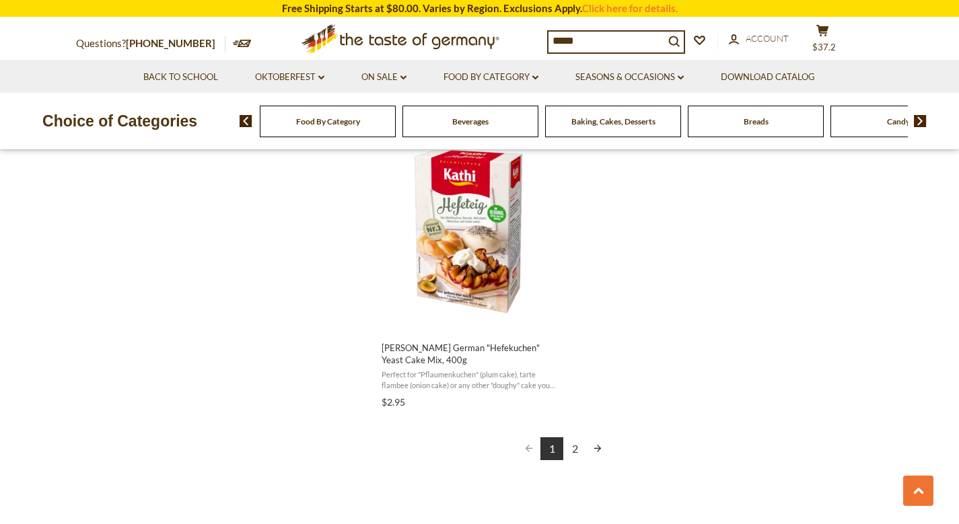
scroll to position [2353, 0]
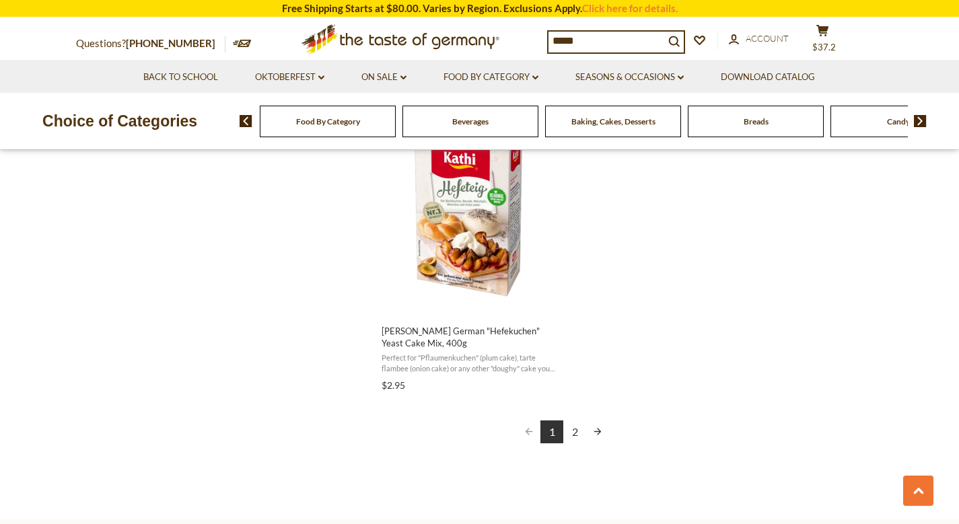
click at [574, 421] on link "2" at bounding box center [574, 432] width 23 height 23
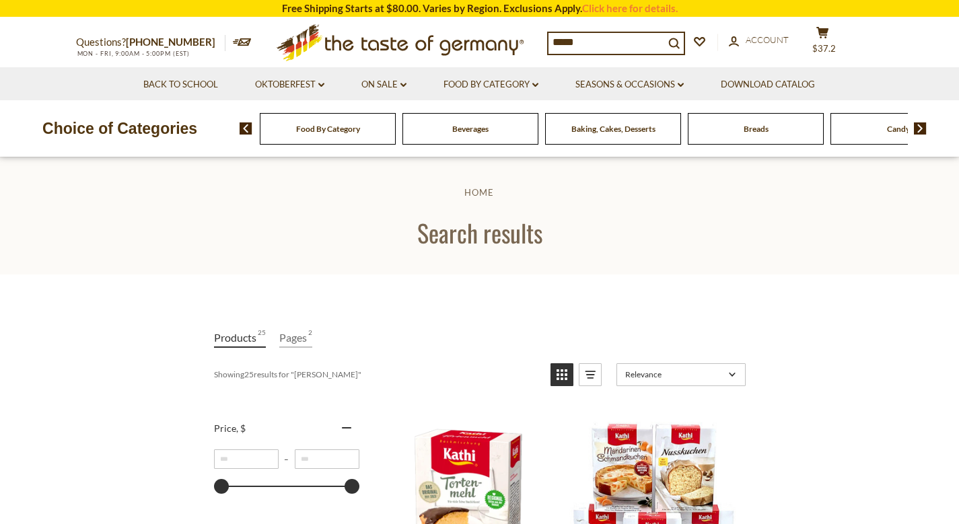
click at [600, 42] on input "*****" at bounding box center [607, 42] width 116 height 19
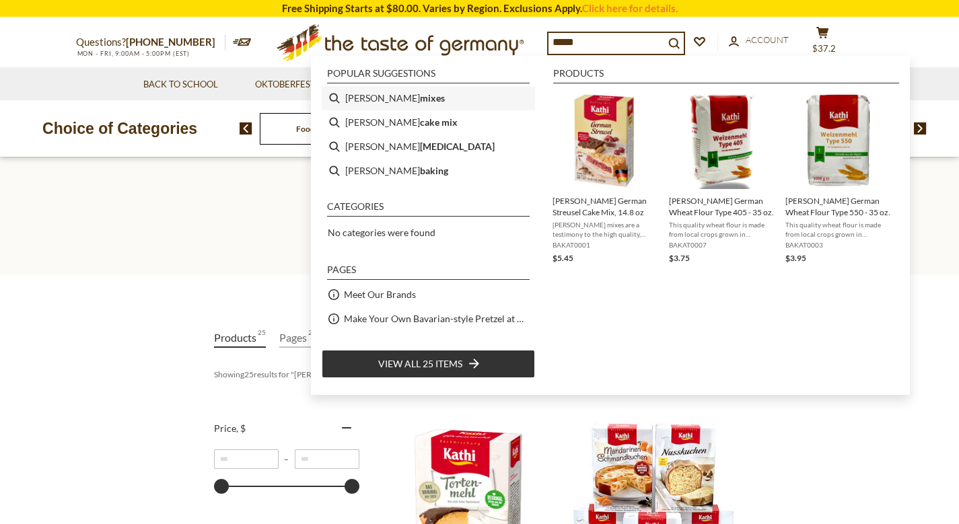
click at [420, 101] on b "mixes" at bounding box center [432, 97] width 25 height 15
type input "**********"
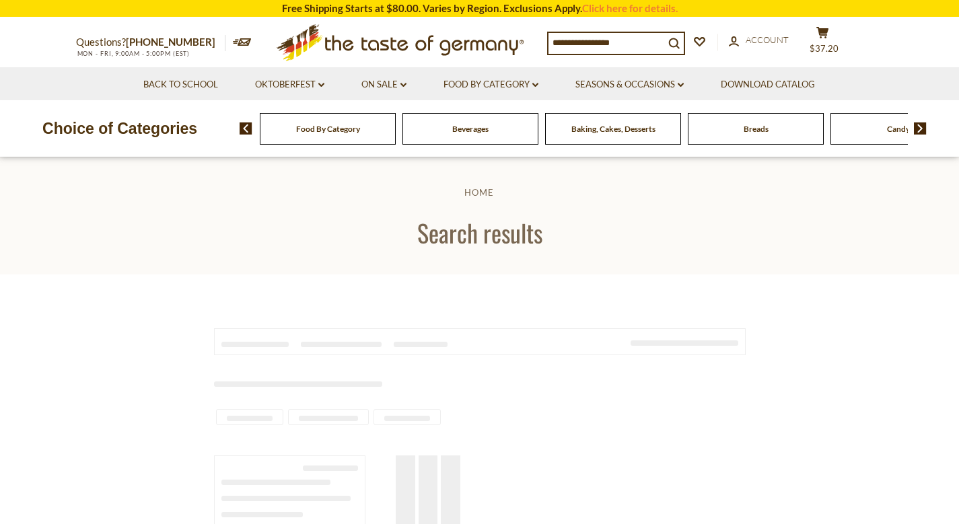
type input "**********"
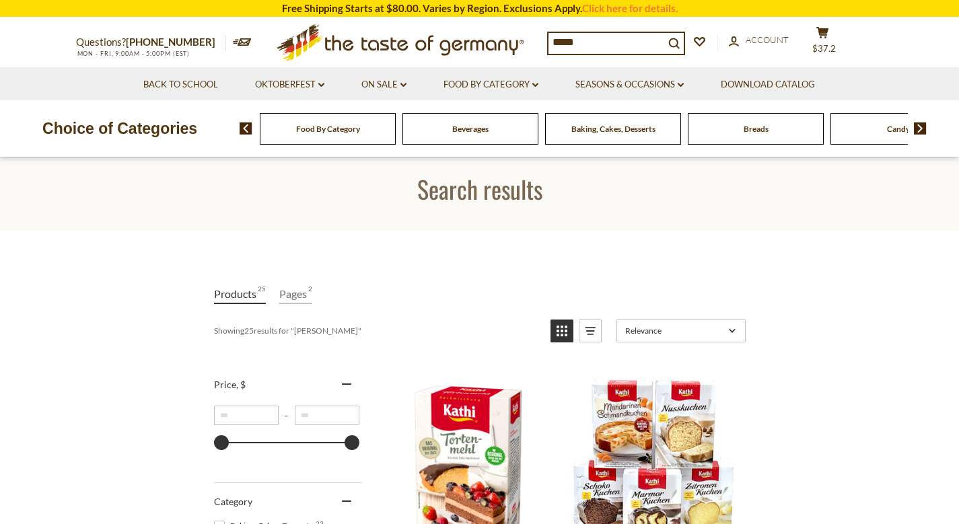
scroll to position [40, 0]
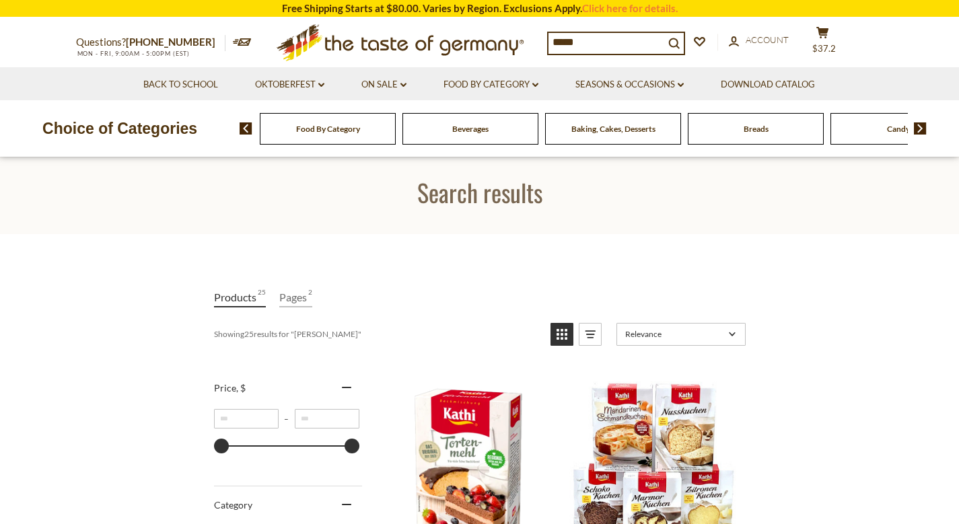
click at [592, 44] on input "*****" at bounding box center [607, 42] width 116 height 19
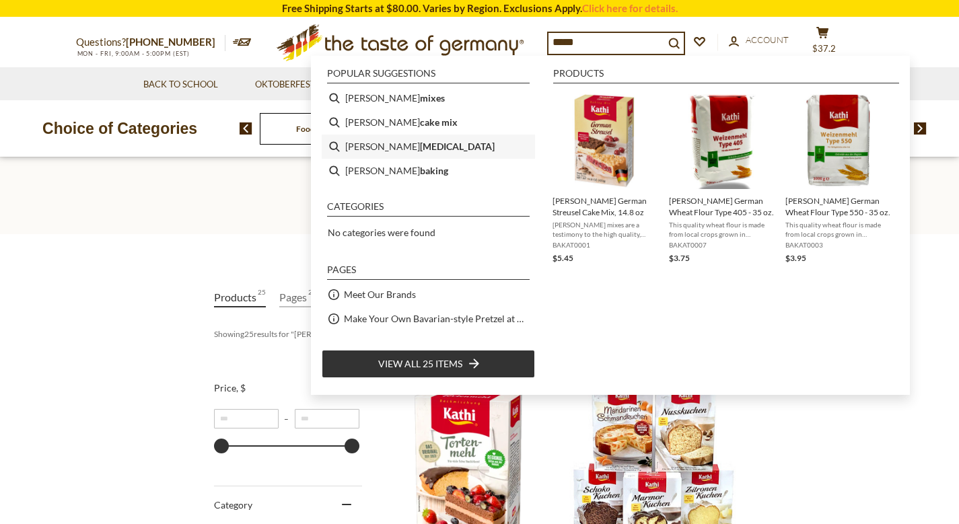
click at [406, 145] on li "kathi bee sting" at bounding box center [428, 147] width 213 height 24
type input "**********"
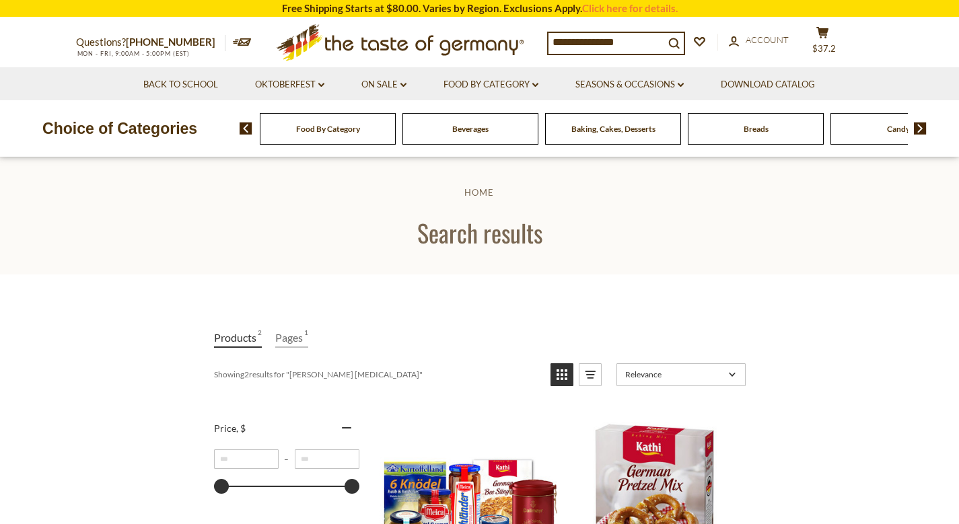
click at [561, 42] on input "**********" at bounding box center [607, 42] width 116 height 19
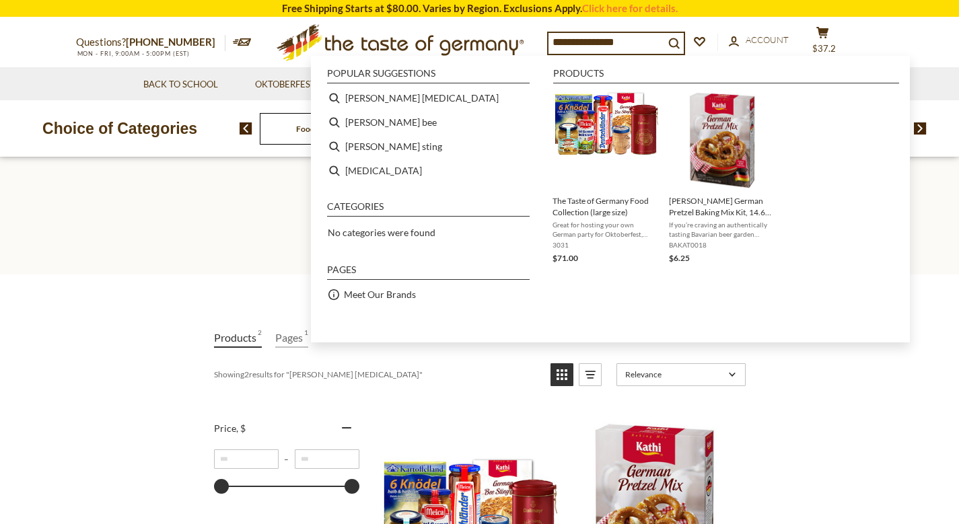
click at [561, 42] on input "**********" at bounding box center [607, 42] width 116 height 19
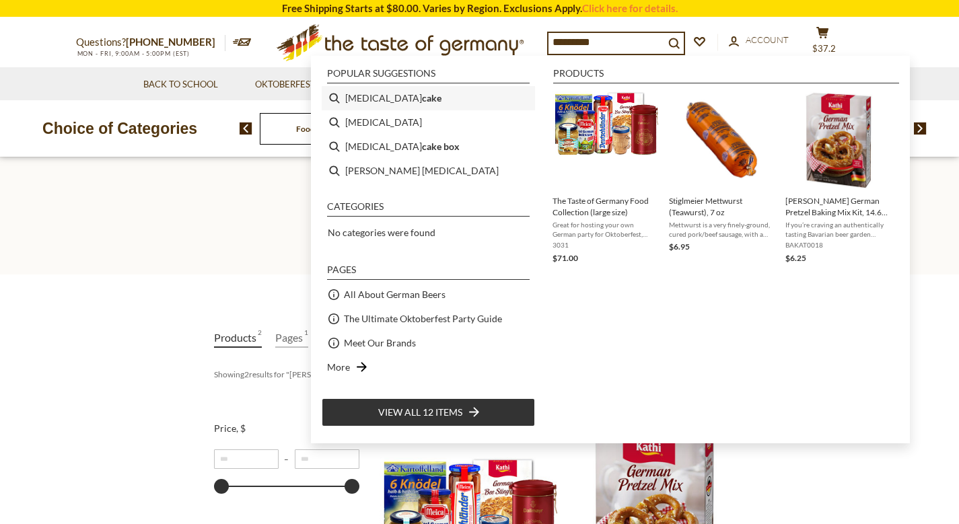
click at [422, 100] on b "cake" at bounding box center [432, 97] width 20 height 15
type input "**********"
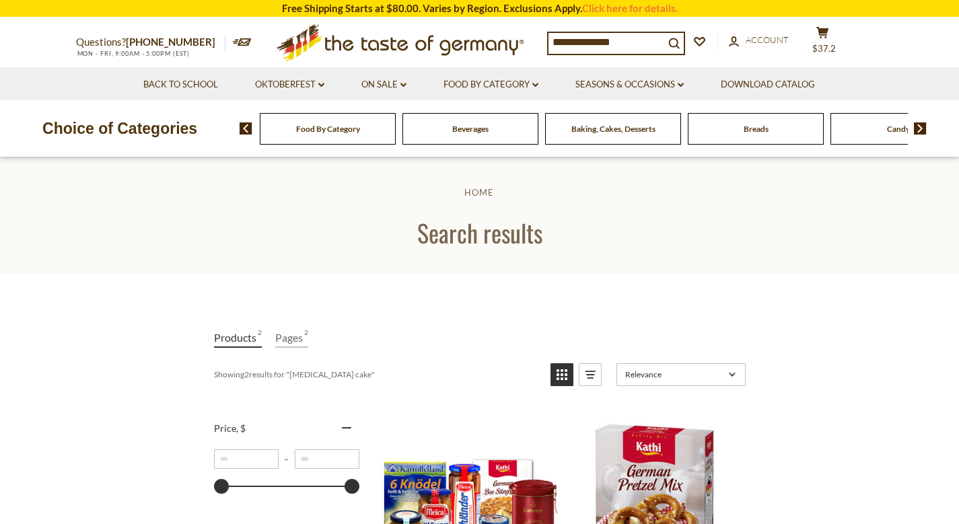
click at [635, 40] on input "**********" at bounding box center [607, 42] width 116 height 19
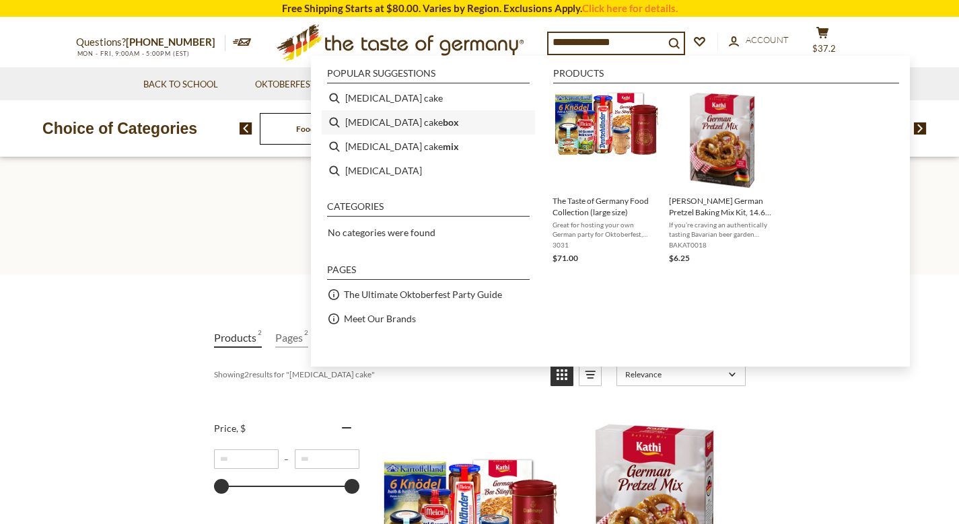
click at [443, 124] on b "box" at bounding box center [451, 121] width 16 height 15
type input "**********"
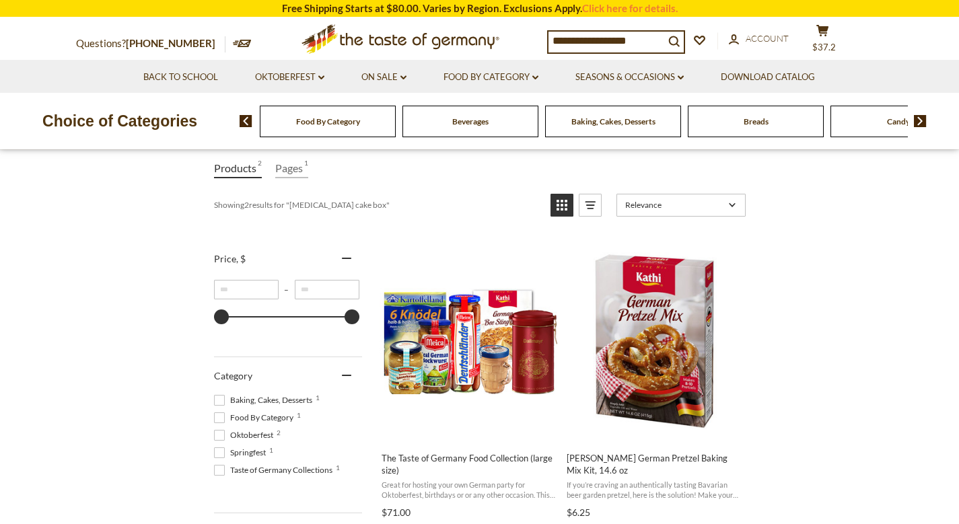
scroll to position [162, 0]
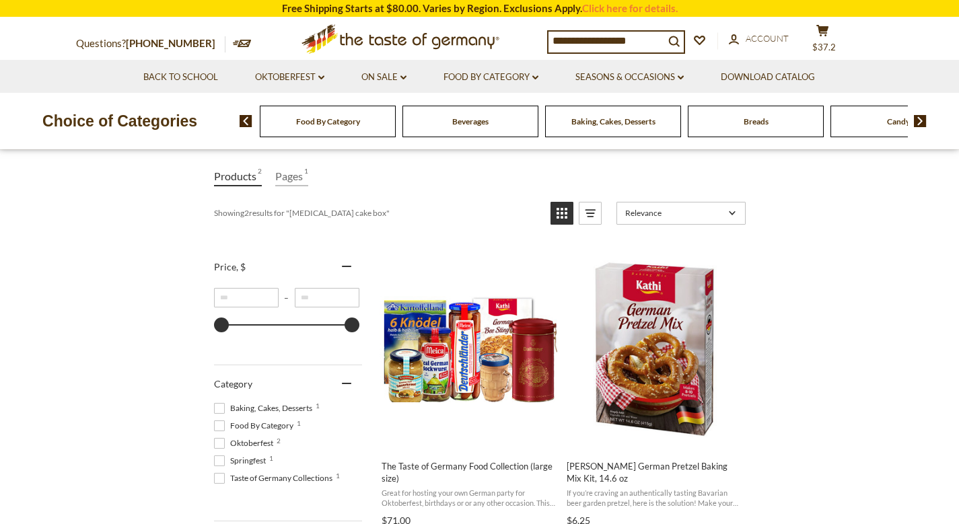
click at [644, 39] on input "**********" at bounding box center [607, 41] width 116 height 19
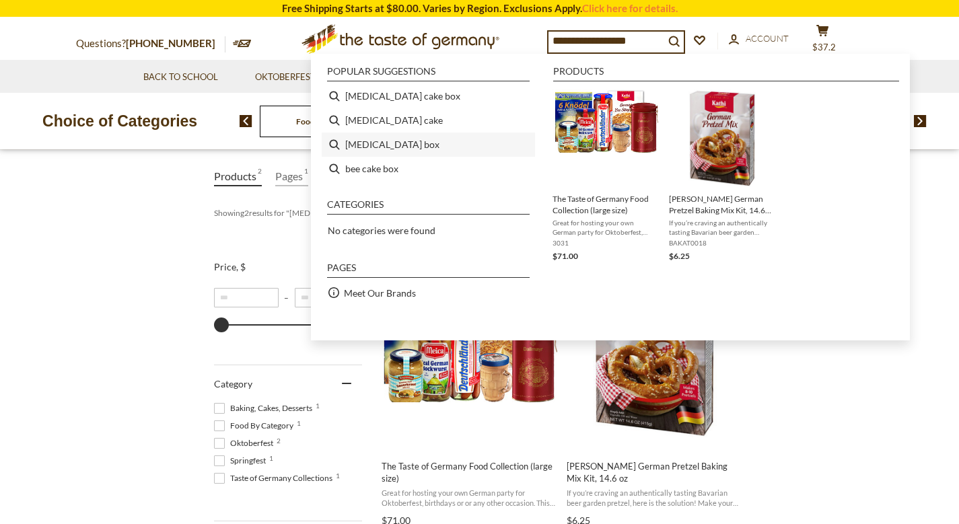
click at [374, 146] on li "[MEDICAL_DATA] box" at bounding box center [428, 145] width 213 height 24
type input "**********"
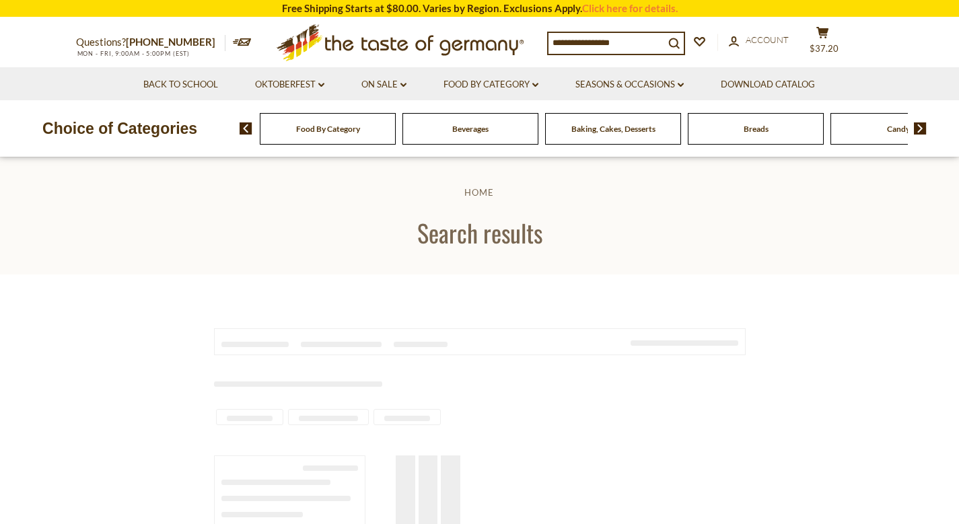
type input "**********"
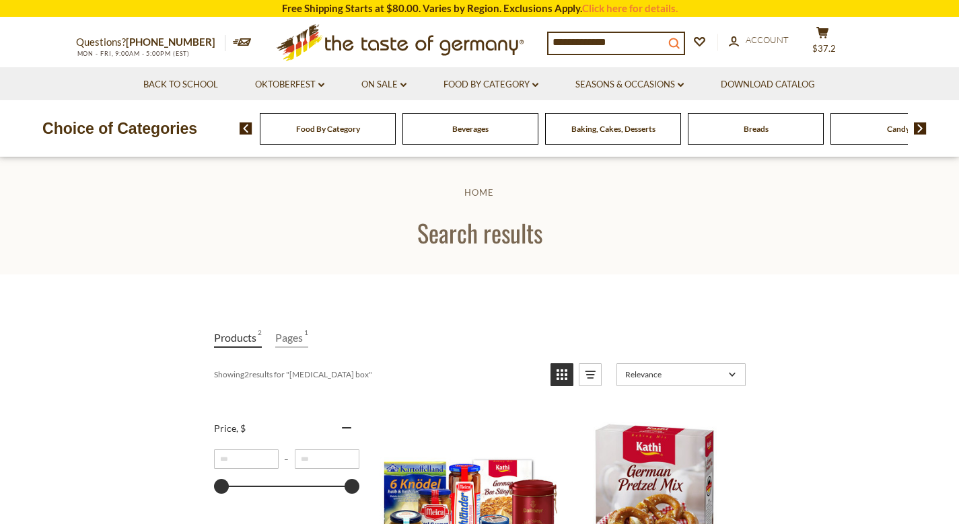
click at [677, 38] on icon "search_icon" at bounding box center [673, 43] width 11 height 11
click at [629, 39] on input "**********" at bounding box center [607, 42] width 116 height 19
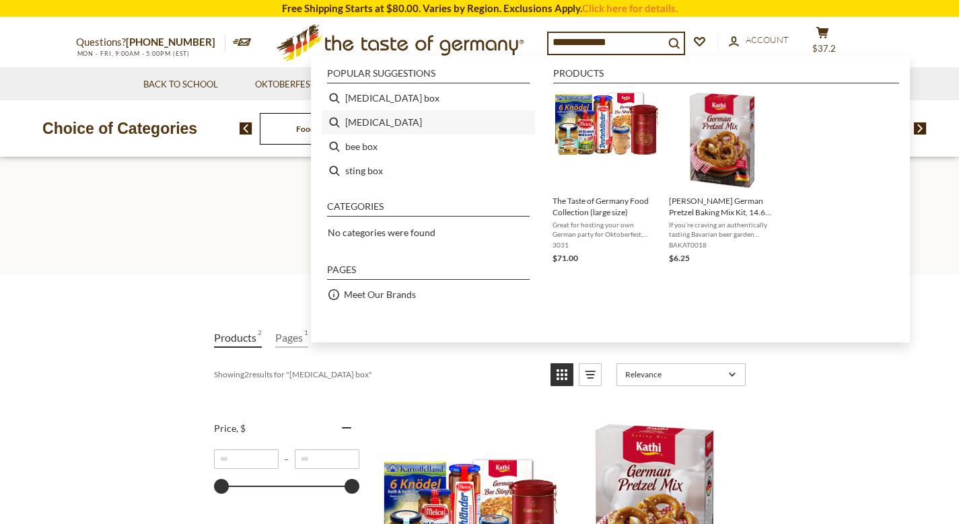
click at [366, 123] on li "[MEDICAL_DATA]" at bounding box center [428, 122] width 213 height 24
type input "*********"
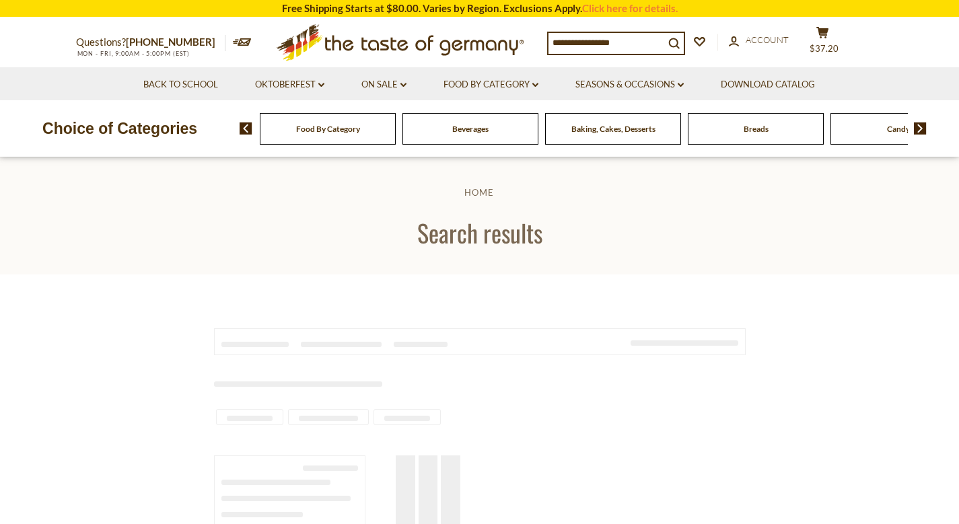
type input "*********"
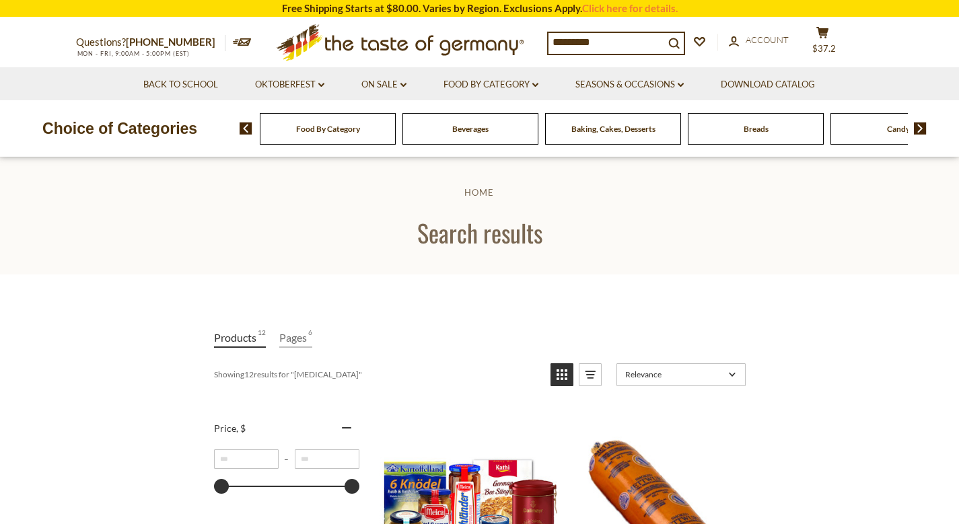
click at [396, 135] on div "Baking, Cakes, Desserts" at bounding box center [328, 129] width 136 height 32
click at [662, 44] on input "*********" at bounding box center [607, 42] width 116 height 19
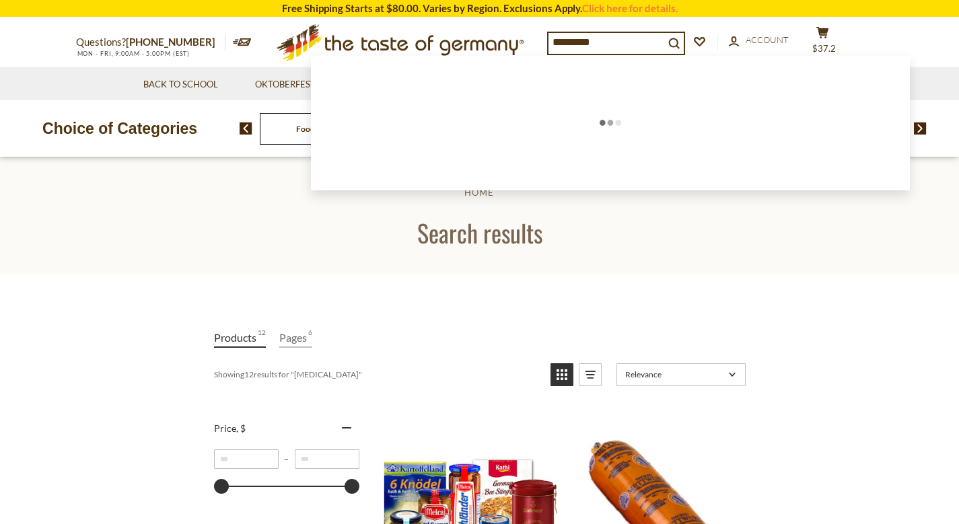
click at [662, 44] on input "*********" at bounding box center [607, 42] width 116 height 19
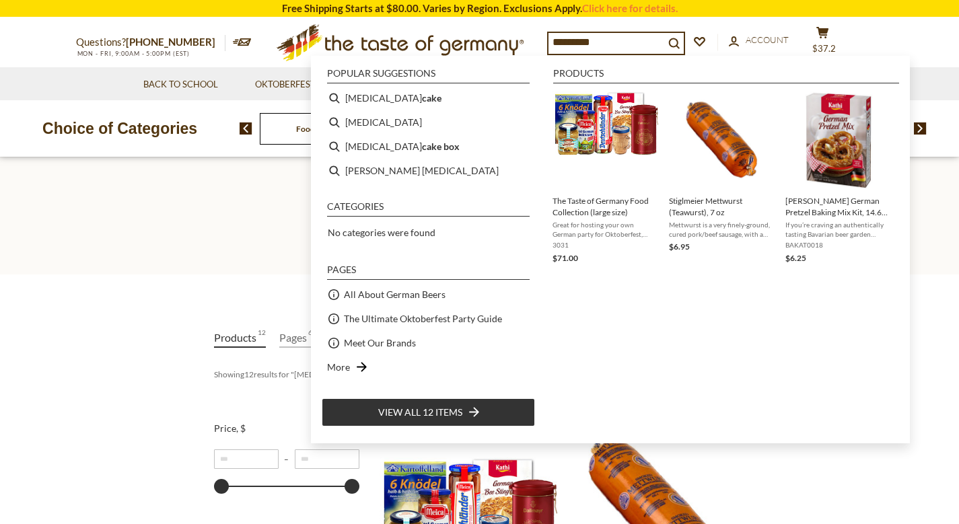
click at [662, 44] on input "*********" at bounding box center [607, 42] width 116 height 19
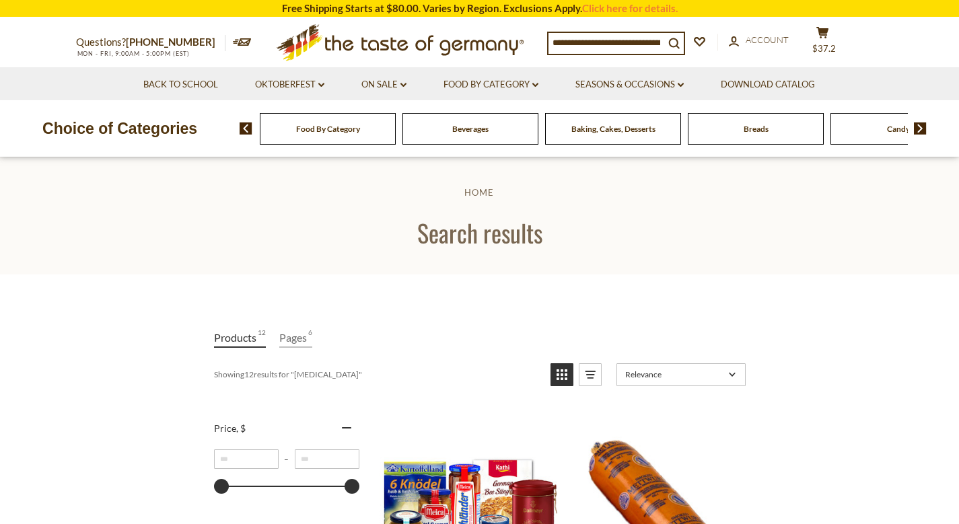
click at [623, 129] on span "Baking, Cakes, Desserts" at bounding box center [614, 129] width 84 height 10
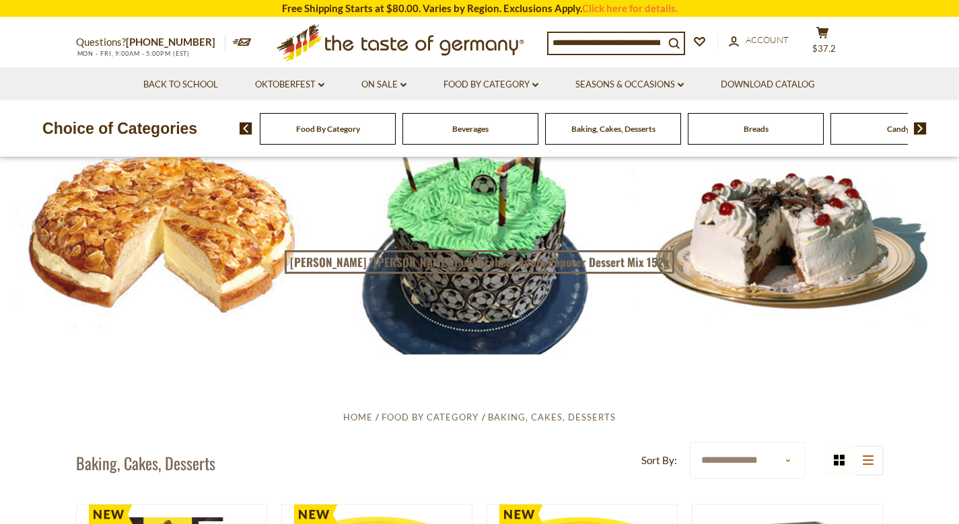
scroll to position [36, 0]
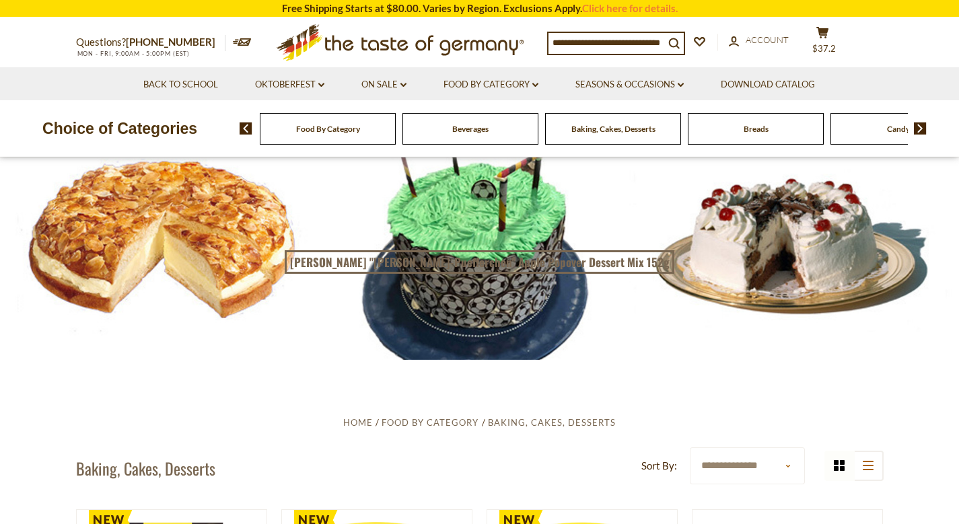
click at [234, 256] on div at bounding box center [479, 240] width 959 height 240
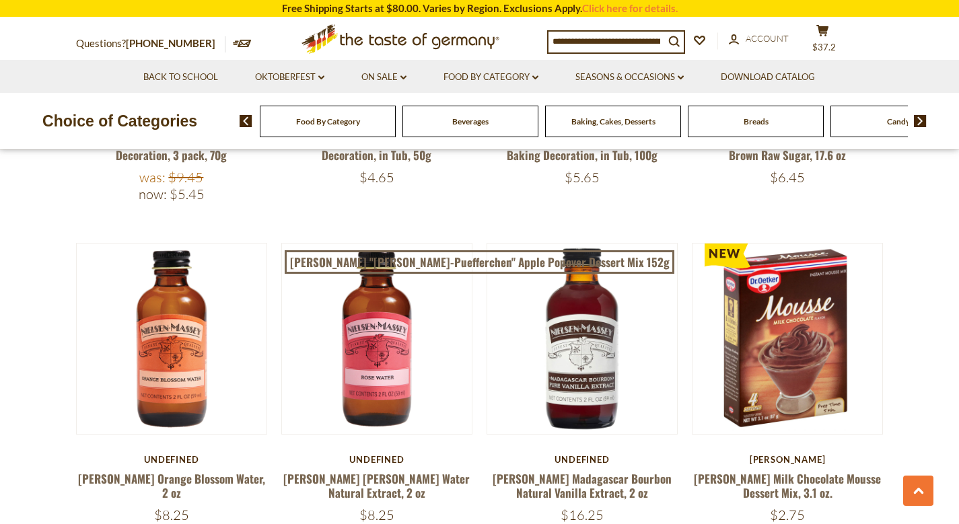
scroll to position [637, 0]
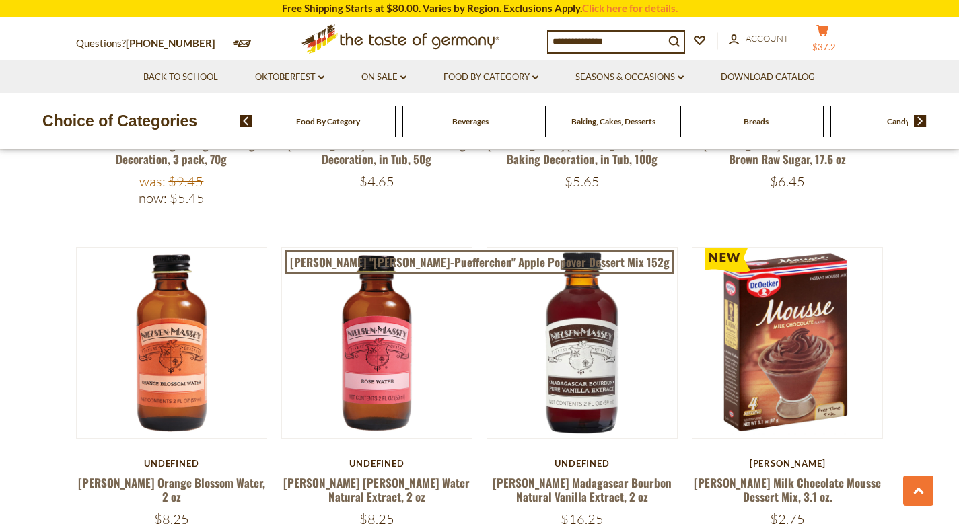
click at [836, 42] on span "$37.2" at bounding box center [824, 47] width 24 height 11
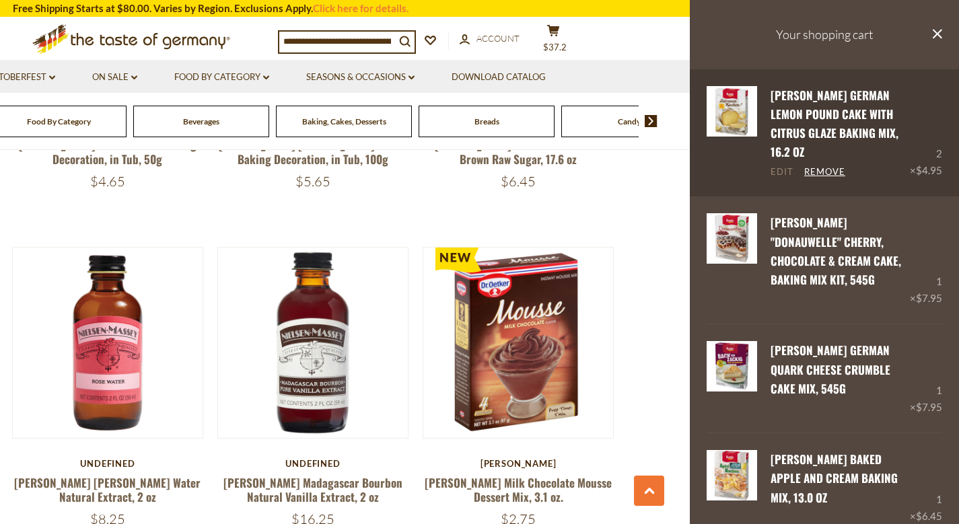
click at [786, 166] on link "Edit" at bounding box center [782, 172] width 23 height 12
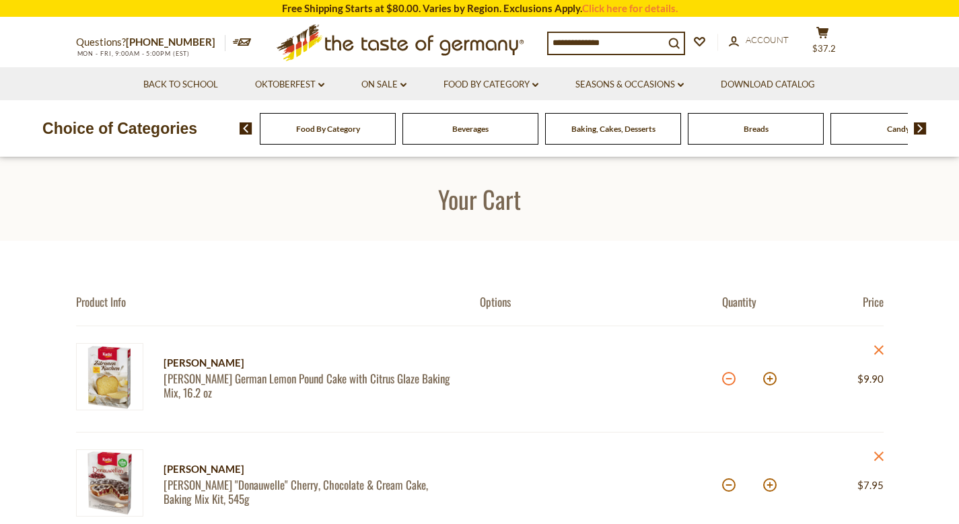
click at [729, 380] on button at bounding box center [728, 378] width 13 height 13
type input "*"
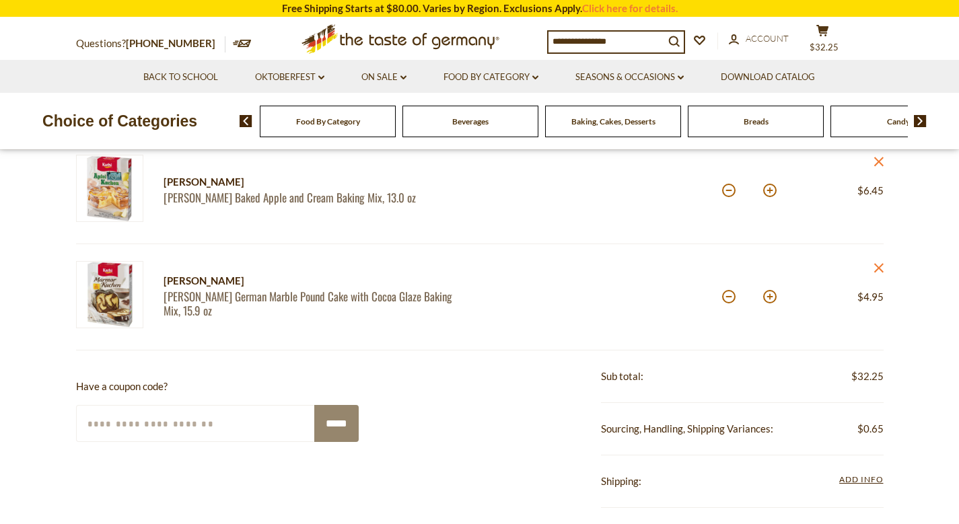
scroll to position [506, 0]
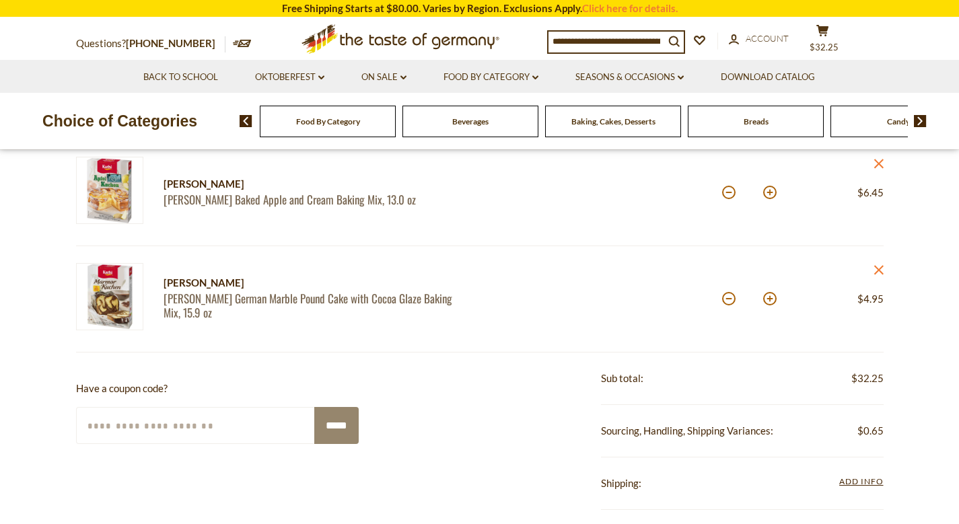
click at [396, 128] on div "Baking, Cakes, Desserts" at bounding box center [328, 122] width 136 height 32
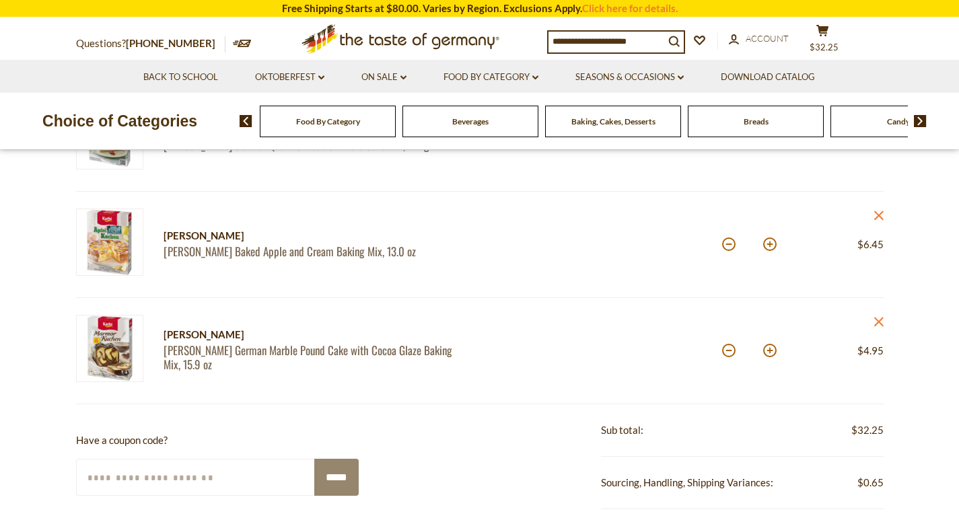
scroll to position [458, 0]
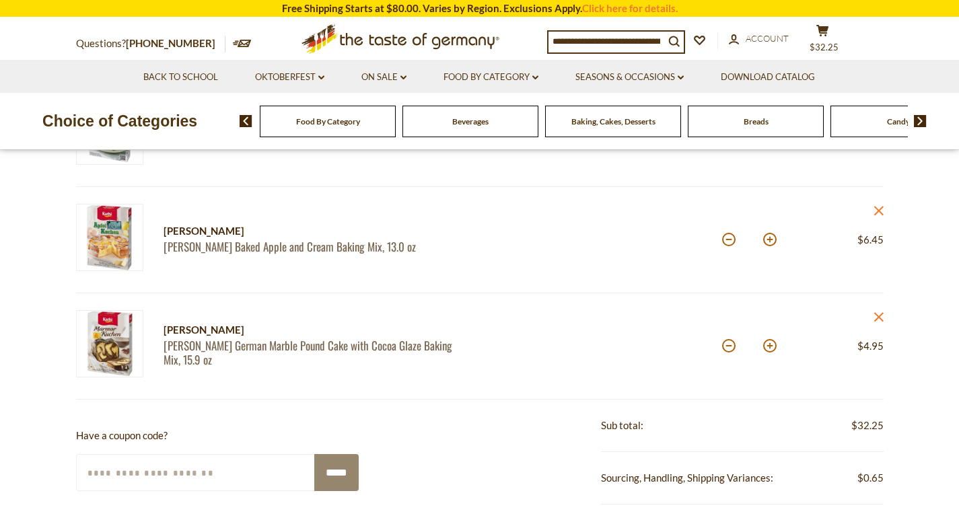
click at [396, 127] on div "Baking, Cakes, Desserts" at bounding box center [328, 122] width 136 height 32
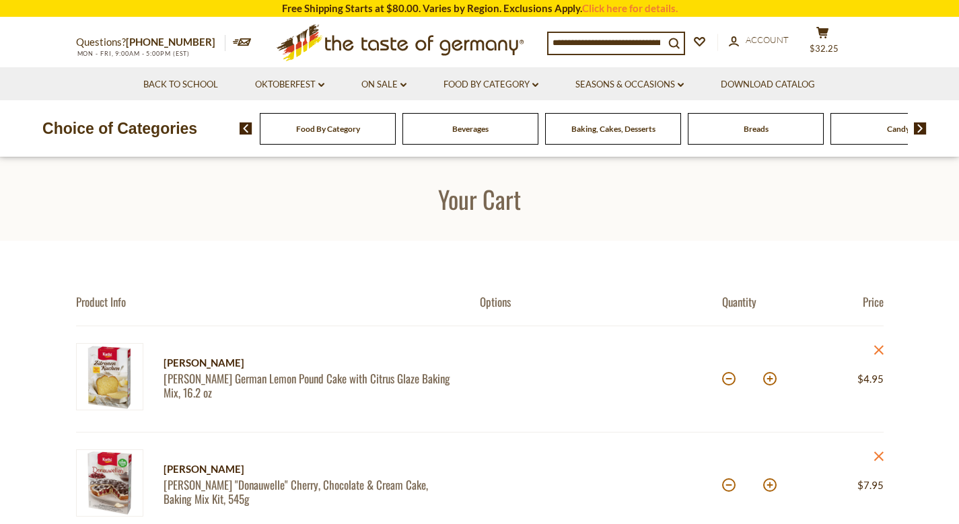
scroll to position [0, 0]
click at [596, 128] on span "Baking, Cakes, Desserts" at bounding box center [614, 129] width 84 height 10
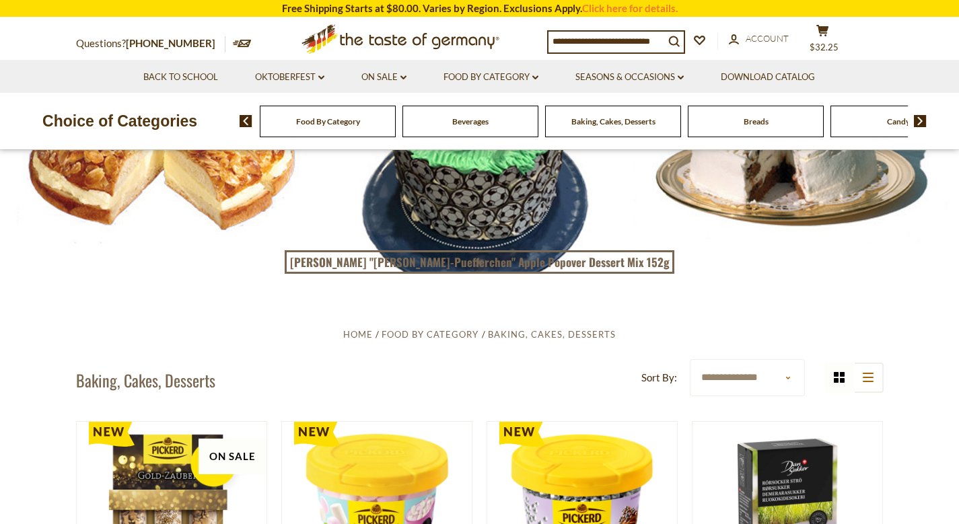
scroll to position [116, 0]
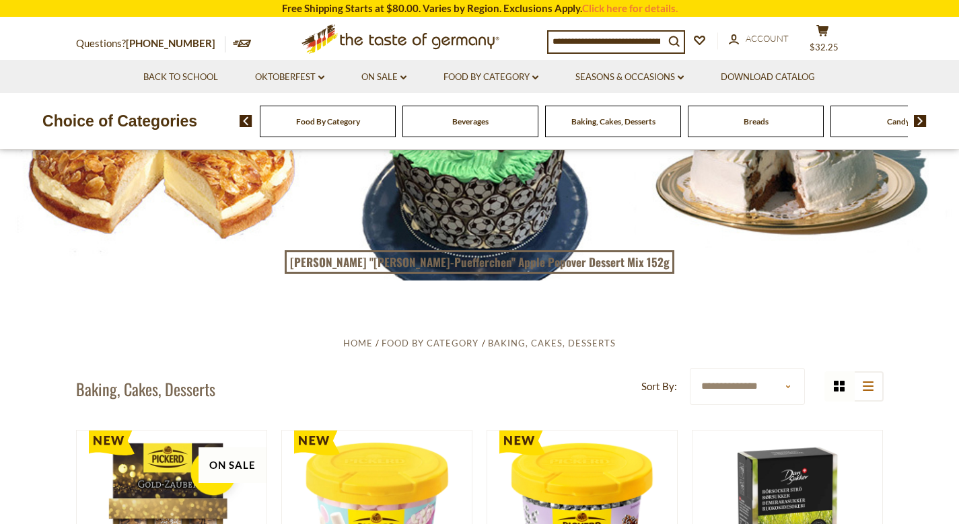
click at [609, 38] on input at bounding box center [607, 41] width 116 height 19
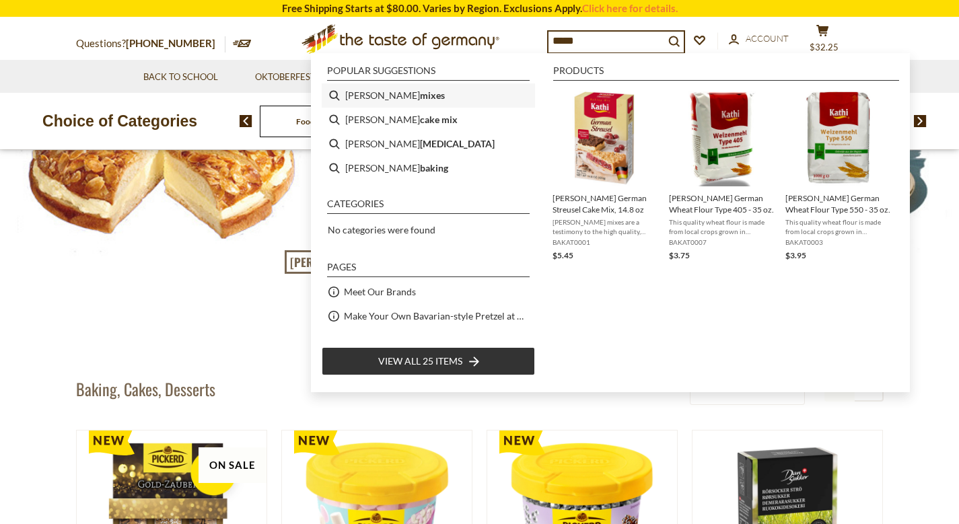
click at [420, 100] on b "mixes" at bounding box center [432, 95] width 25 height 15
type input "**********"
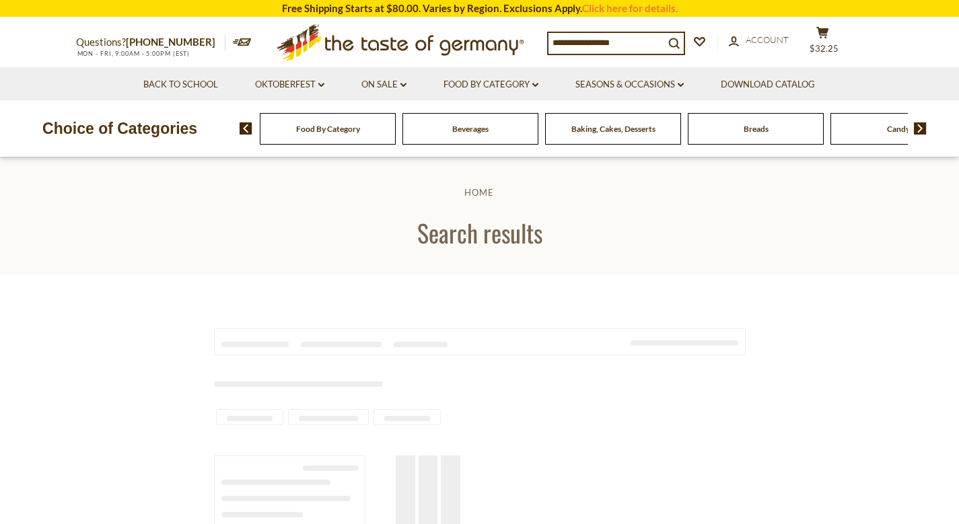
type input "**********"
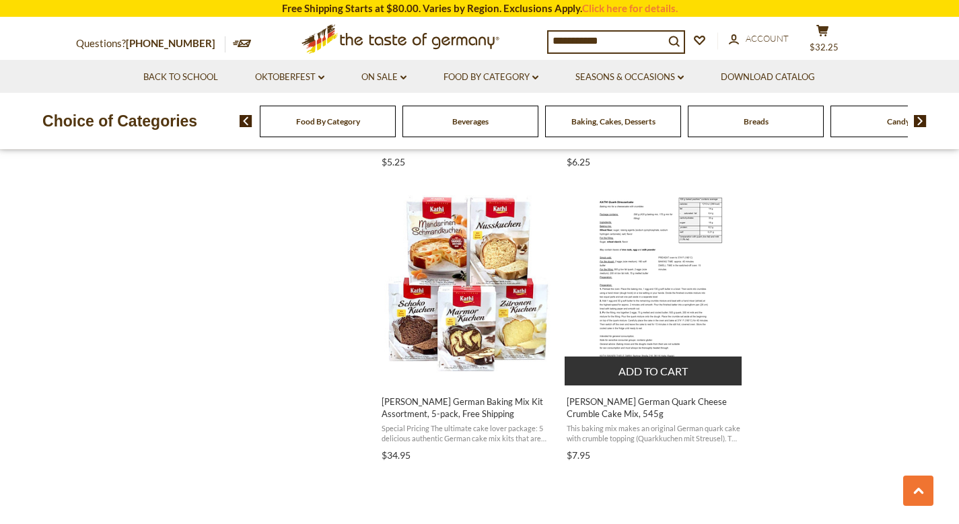
scroll to position [1697, 0]
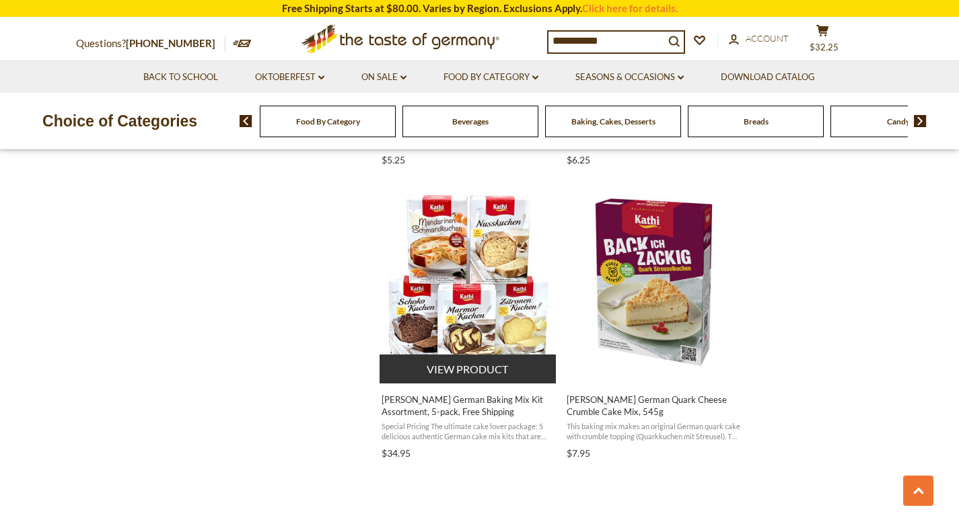
click at [483, 252] on img "Kathi German Baking Mix Kit Assortment, 5-pack, Free Shipping" at bounding box center [469, 282] width 178 height 178
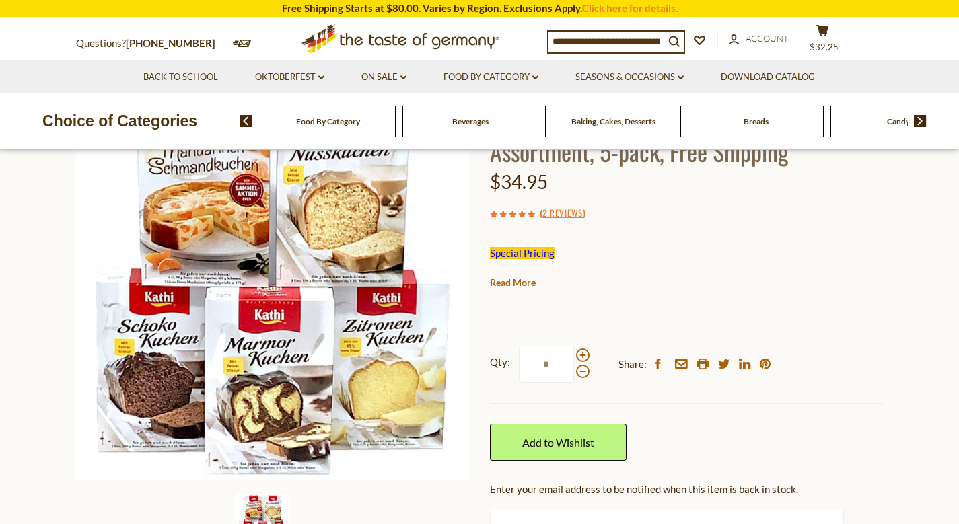
scroll to position [142, 0]
click at [829, 35] on icon at bounding box center [823, 30] width 12 height 11
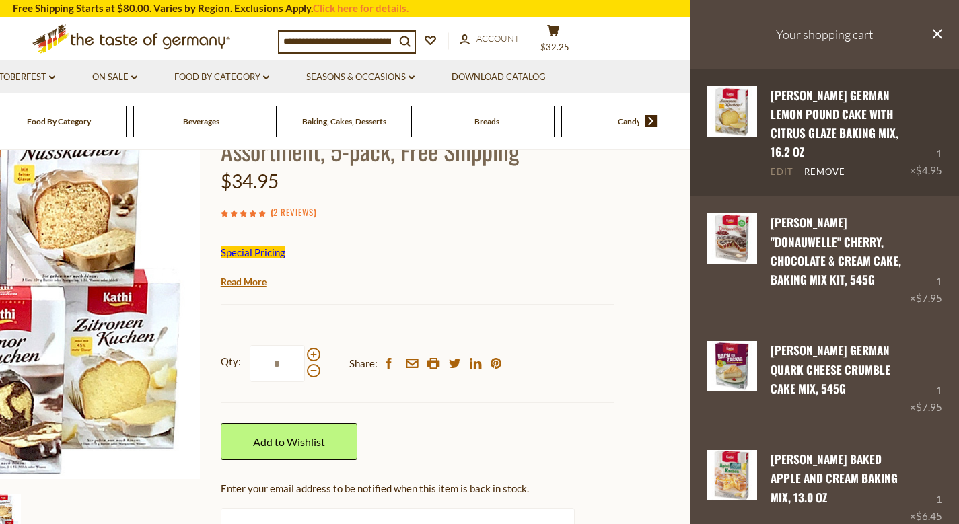
click at [785, 166] on link "Edit" at bounding box center [782, 172] width 23 height 12
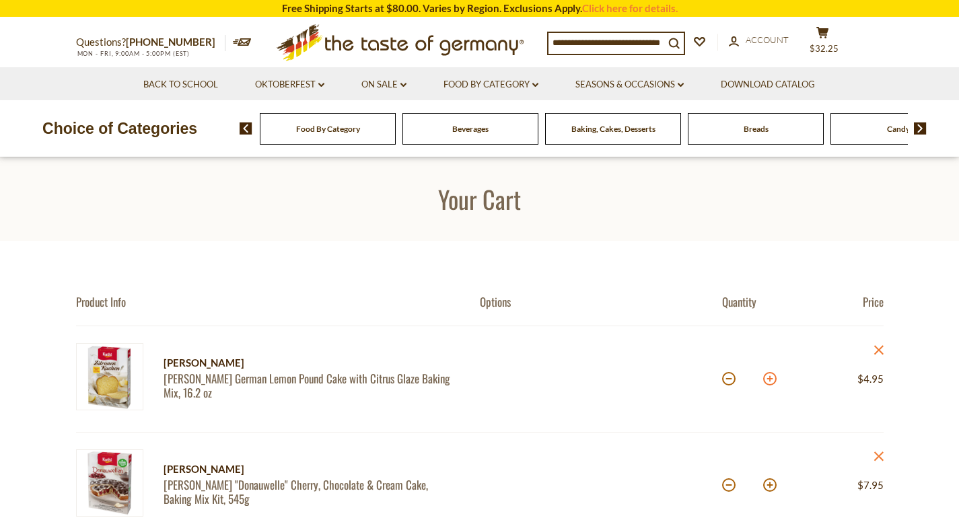
click at [767, 381] on button at bounding box center [769, 378] width 13 height 13
type input "*"
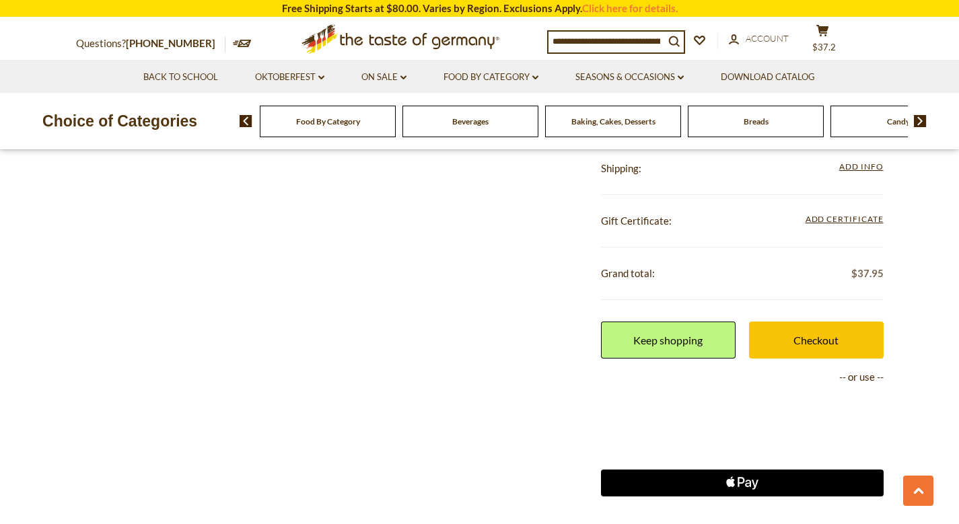
scroll to position [469, 0]
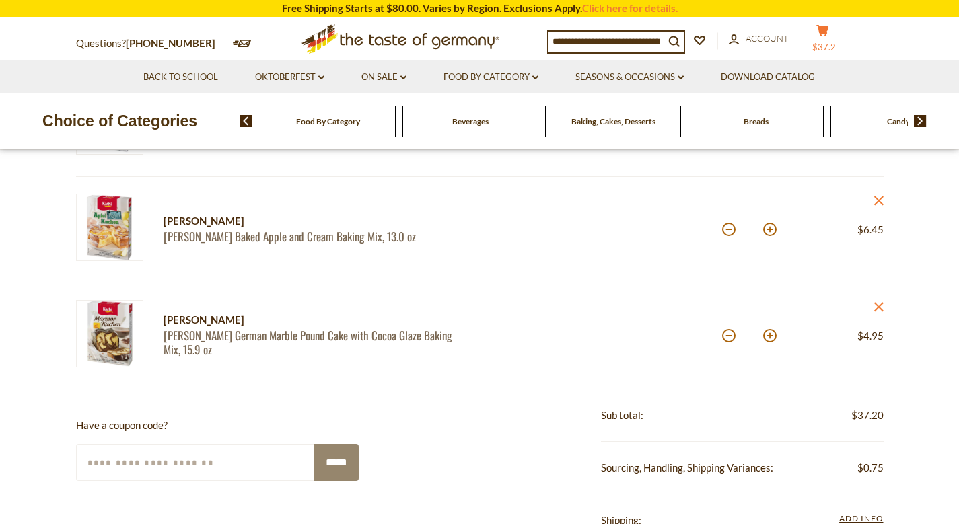
click at [819, 36] on icon at bounding box center [823, 30] width 12 height 11
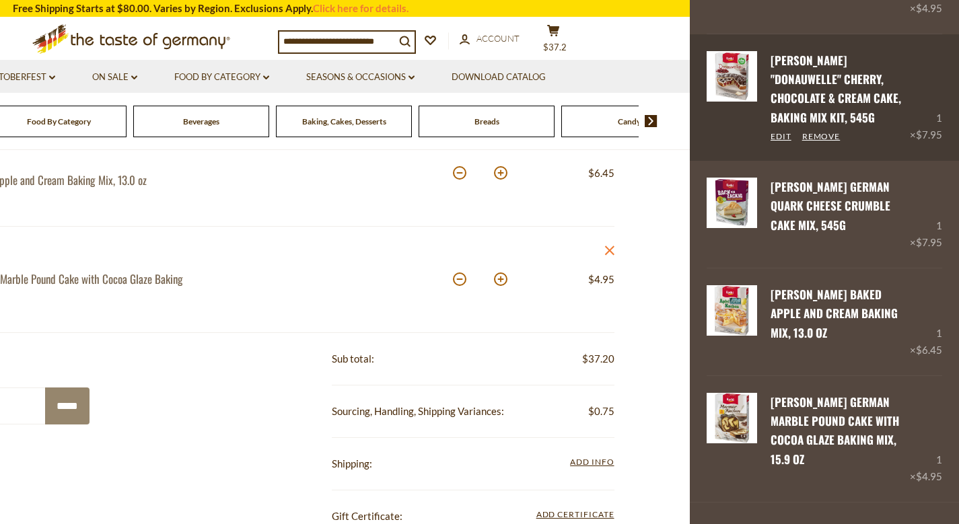
scroll to position [528, 0]
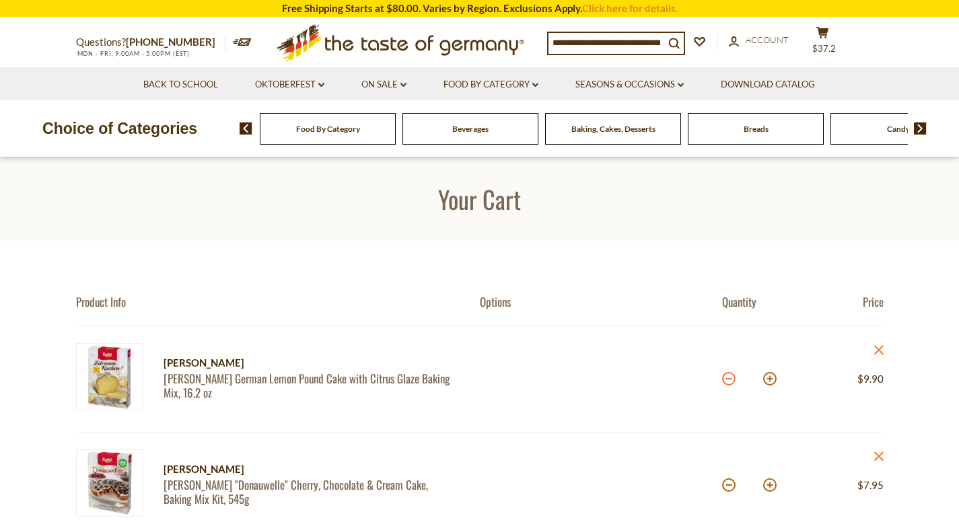
click at [729, 378] on button at bounding box center [728, 378] width 13 height 13
type input "*"
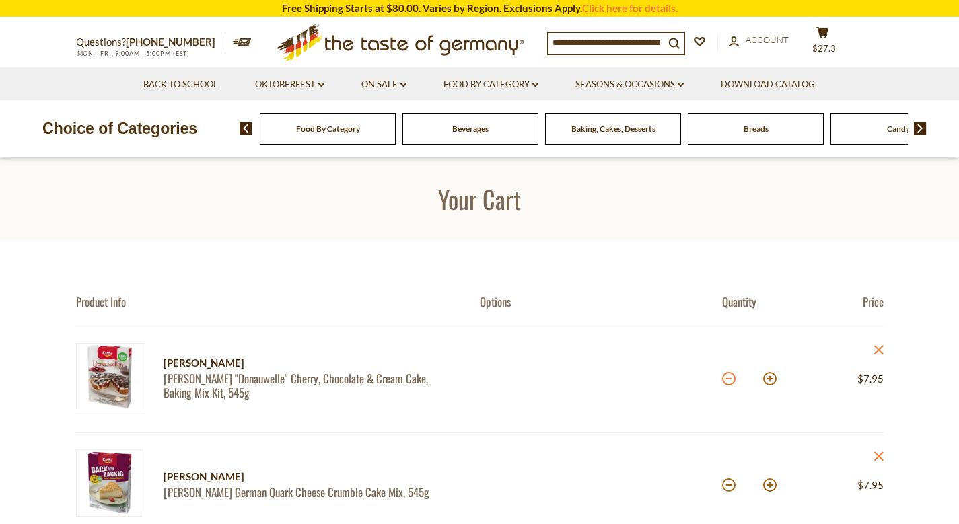
click at [730, 379] on button at bounding box center [728, 378] width 13 height 13
type input "*"
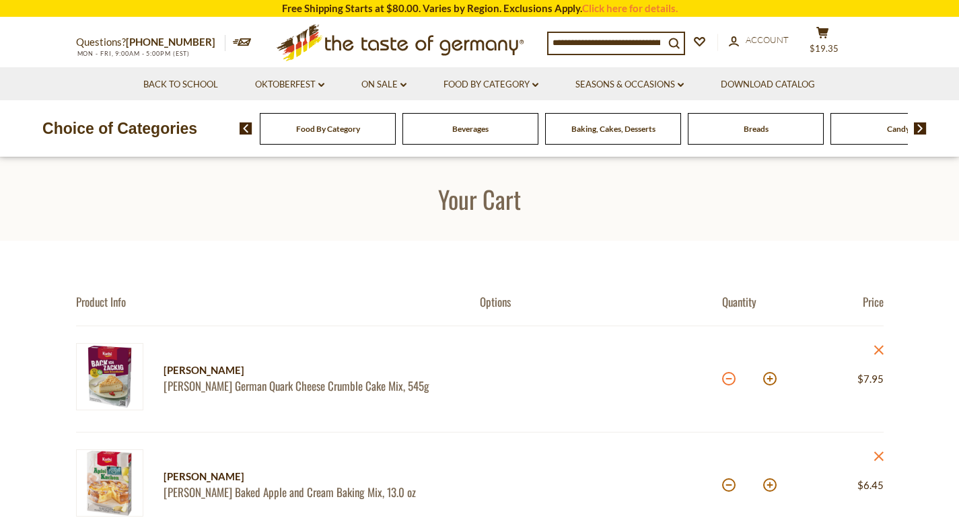
click at [728, 378] on button at bounding box center [728, 378] width 13 height 13
type input "*"
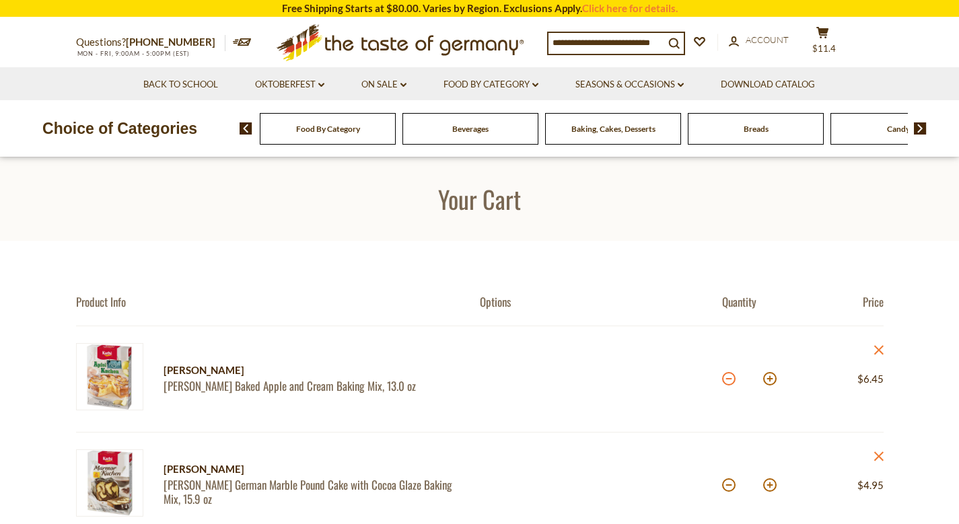
click at [728, 379] on button at bounding box center [728, 378] width 13 height 13
type input "*"
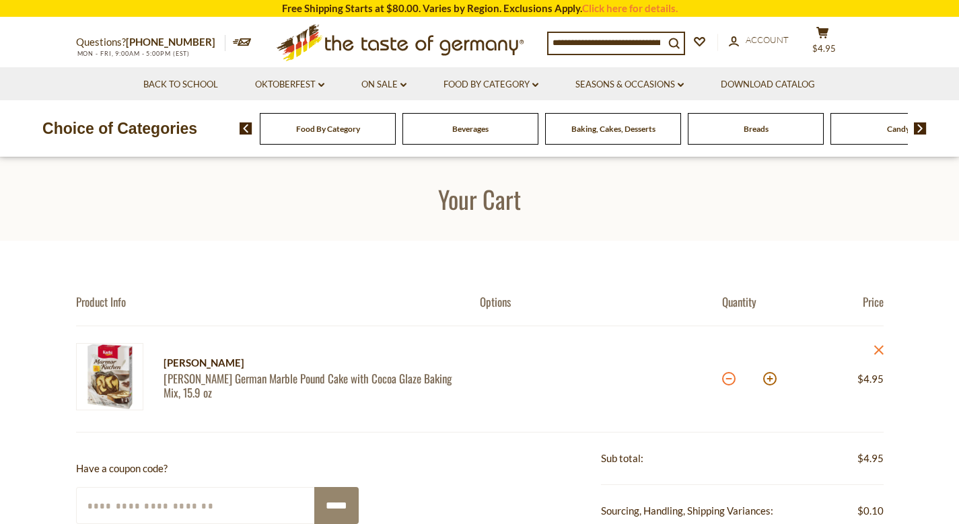
click at [728, 378] on button at bounding box center [728, 378] width 13 height 13
type input "*"
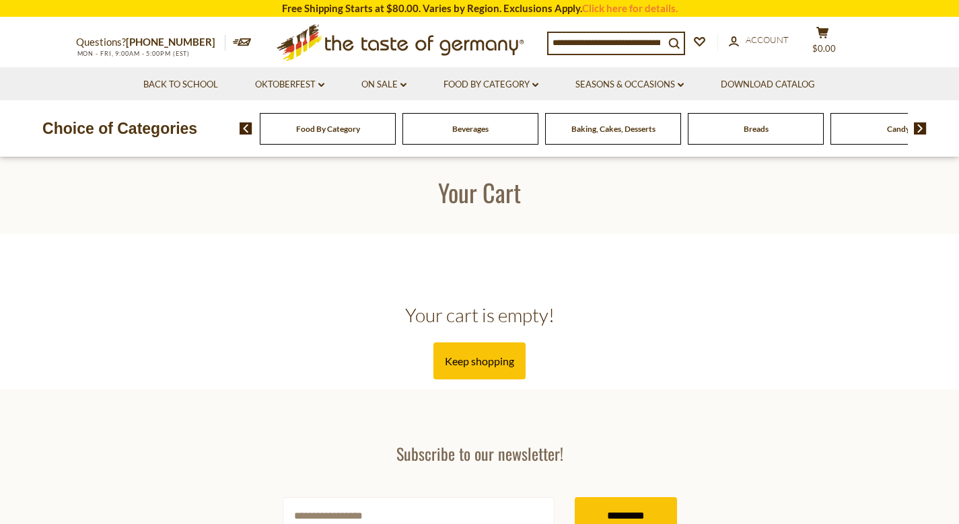
scroll to position [7, 0]
